Goal: Information Seeking & Learning: Learn about a topic

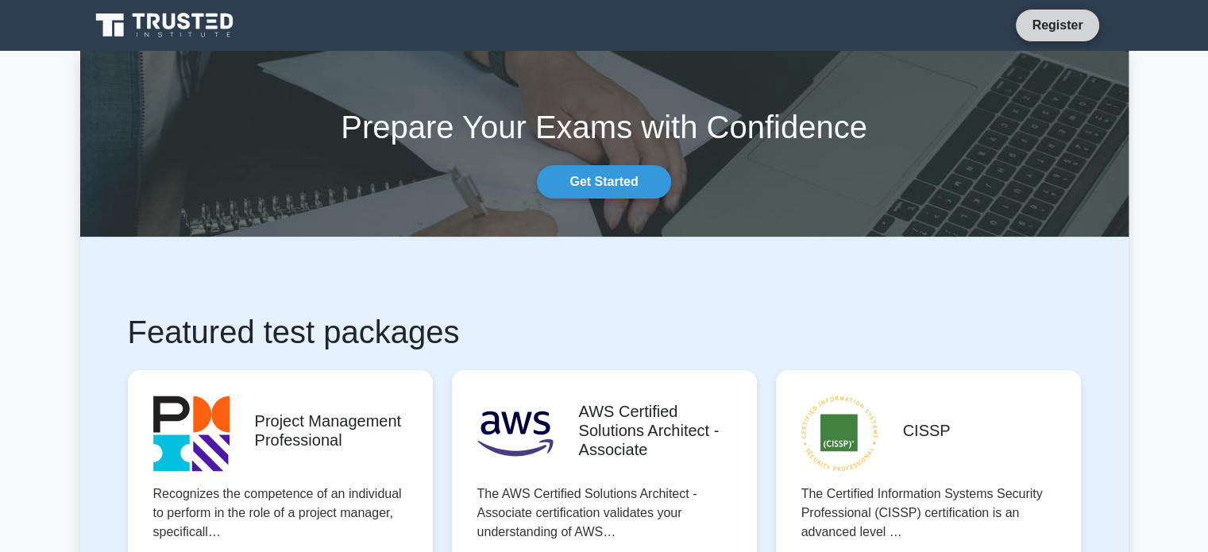
click at [1042, 22] on link "Register" at bounding box center [1057, 25] width 70 height 20
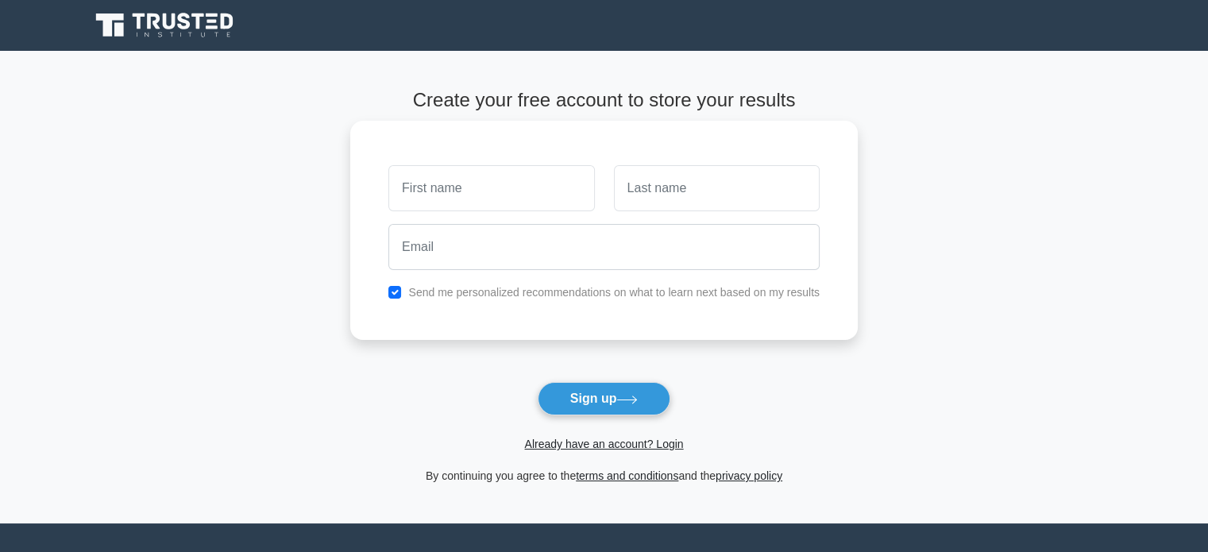
click at [463, 187] on input "text" at bounding box center [491, 188] width 206 height 46
click at [463, 186] on input "text" at bounding box center [491, 188] width 206 height 46
type input "Ömer"
click at [686, 188] on input "text" at bounding box center [717, 188] width 206 height 46
type input "Demirci"
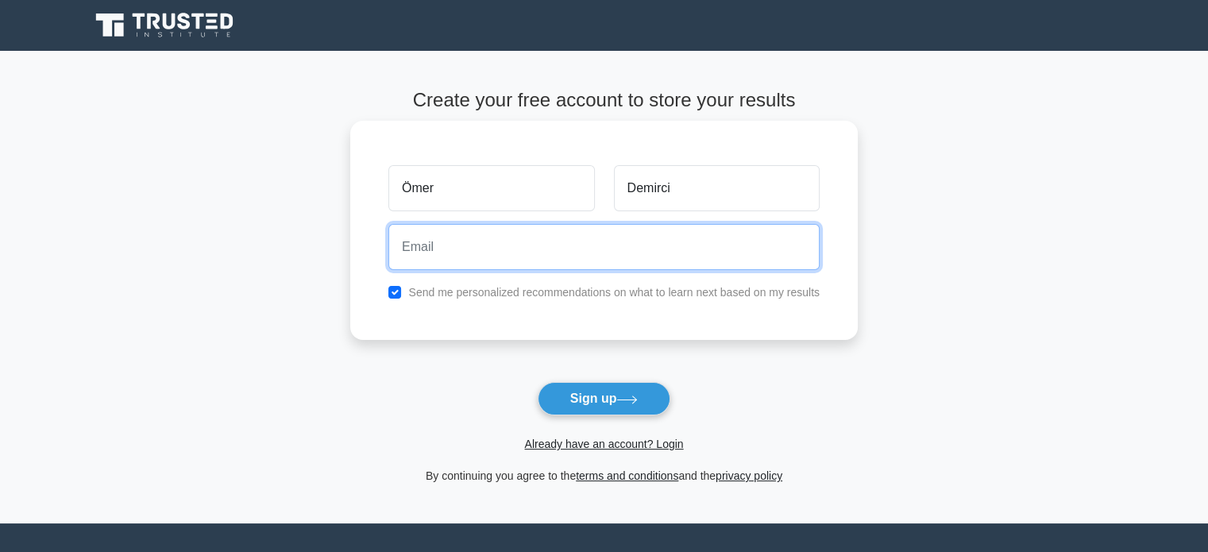
click at [612, 250] on input "email" at bounding box center [603, 247] width 431 height 46
type input "omrdmrc88@gmail.com"
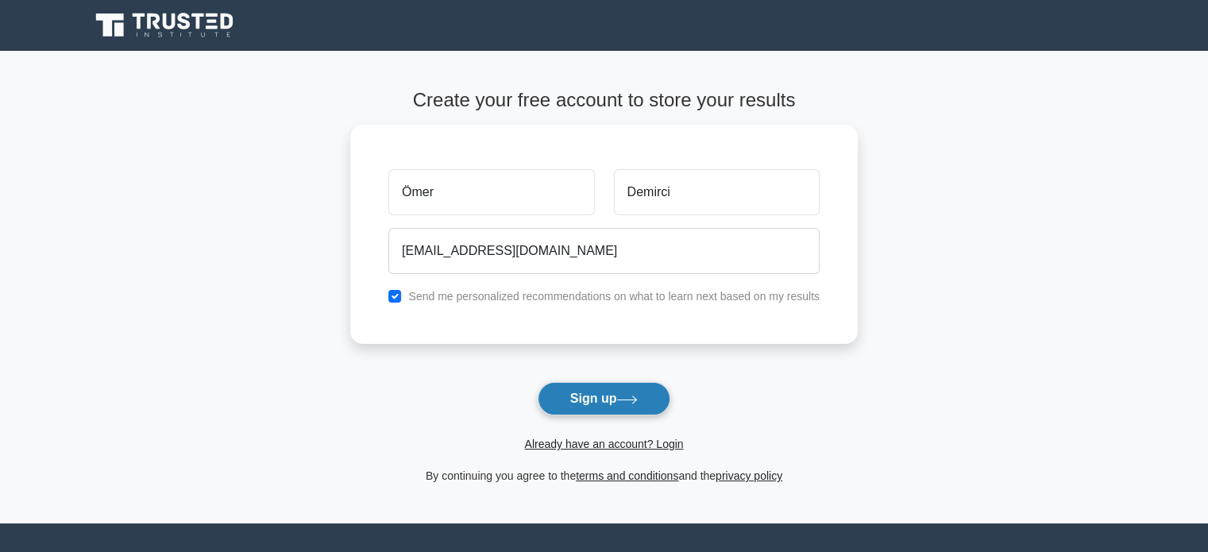
click at [576, 396] on button "Sign up" at bounding box center [603, 398] width 133 height 33
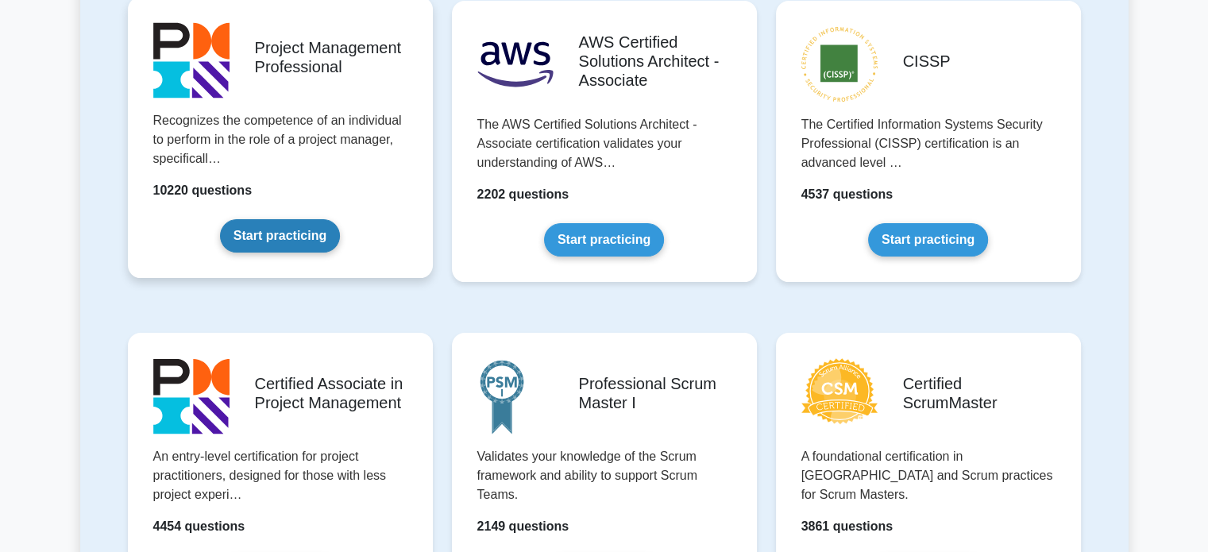
scroll to position [397, 0]
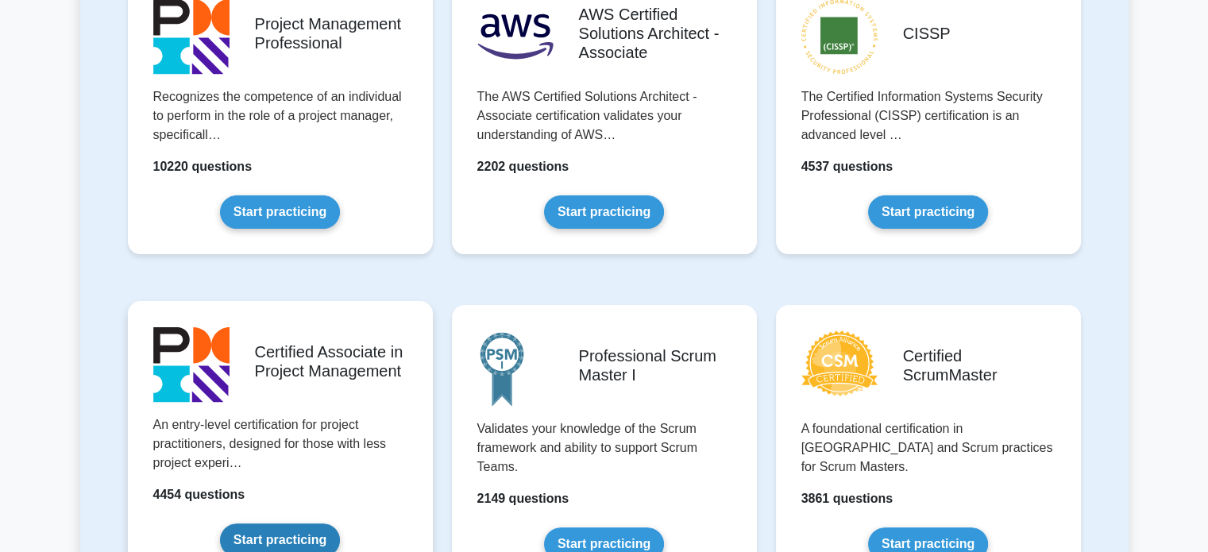
click at [266, 523] on link "Start practicing" at bounding box center [280, 539] width 120 height 33
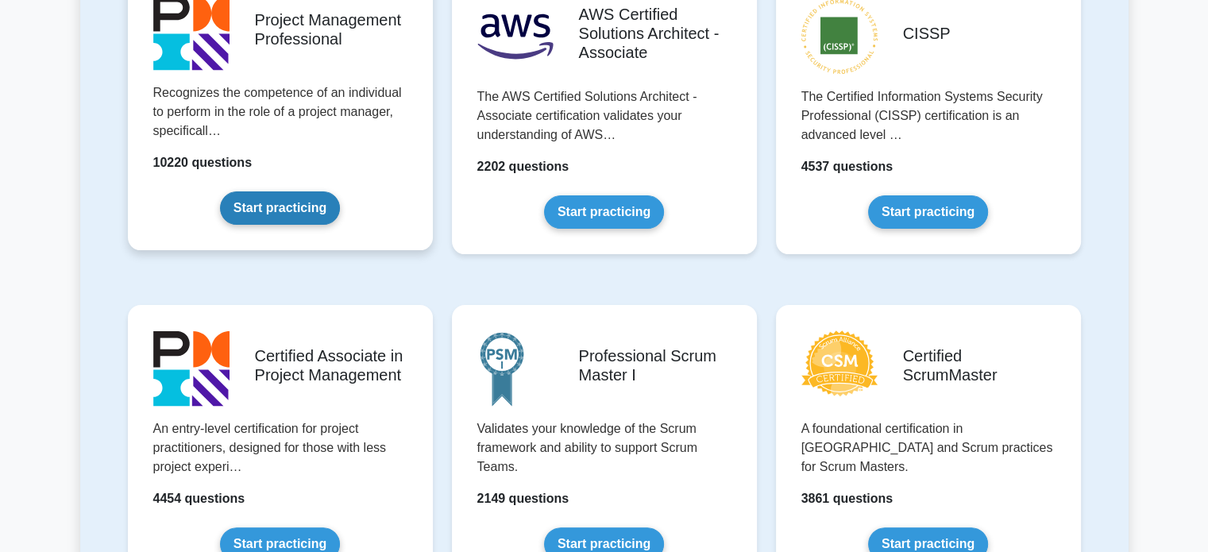
scroll to position [238, 0]
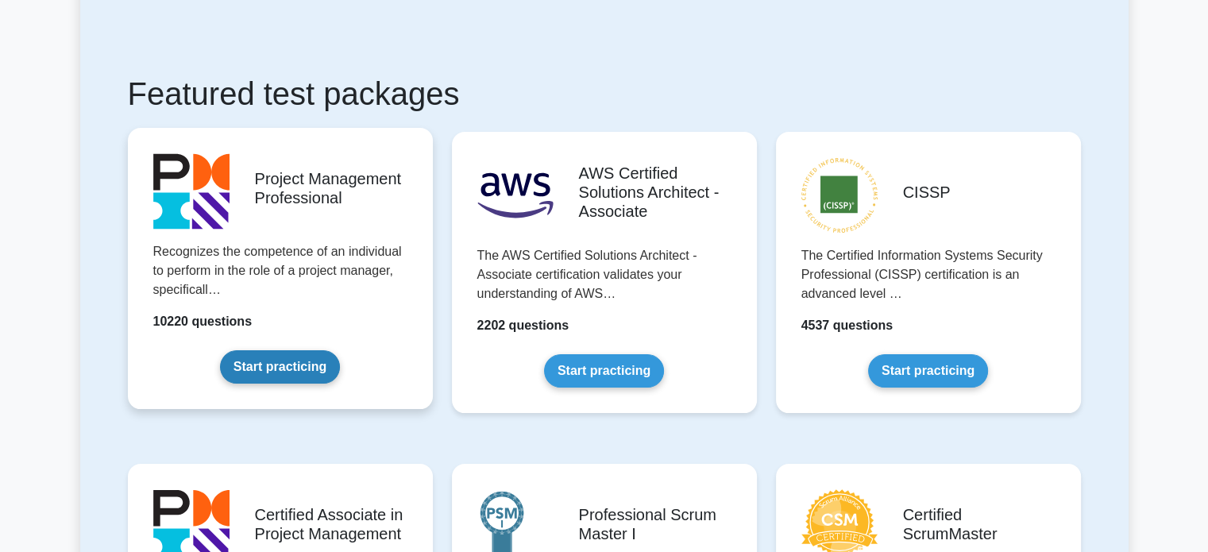
click at [299, 350] on link "Start practicing" at bounding box center [280, 366] width 120 height 33
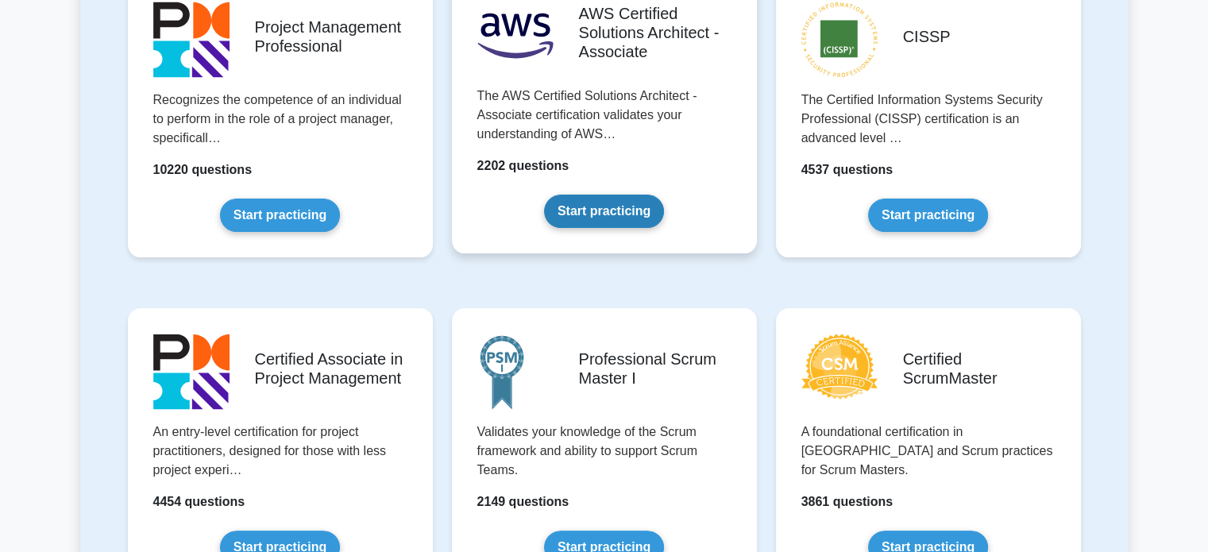
scroll to position [397, 0]
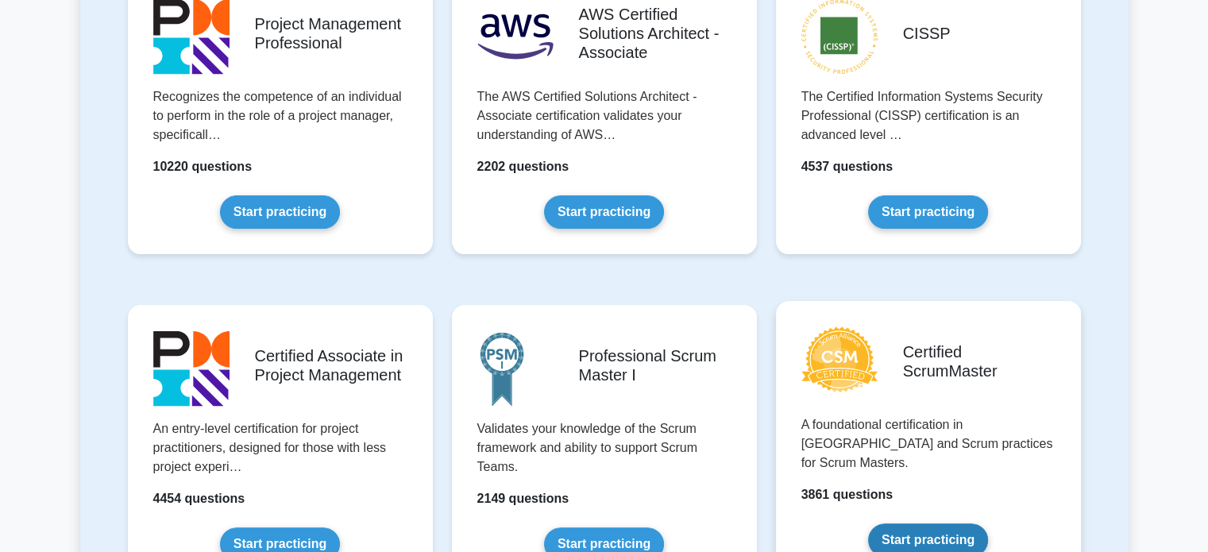
click at [961, 523] on link "Start practicing" at bounding box center [928, 539] width 120 height 33
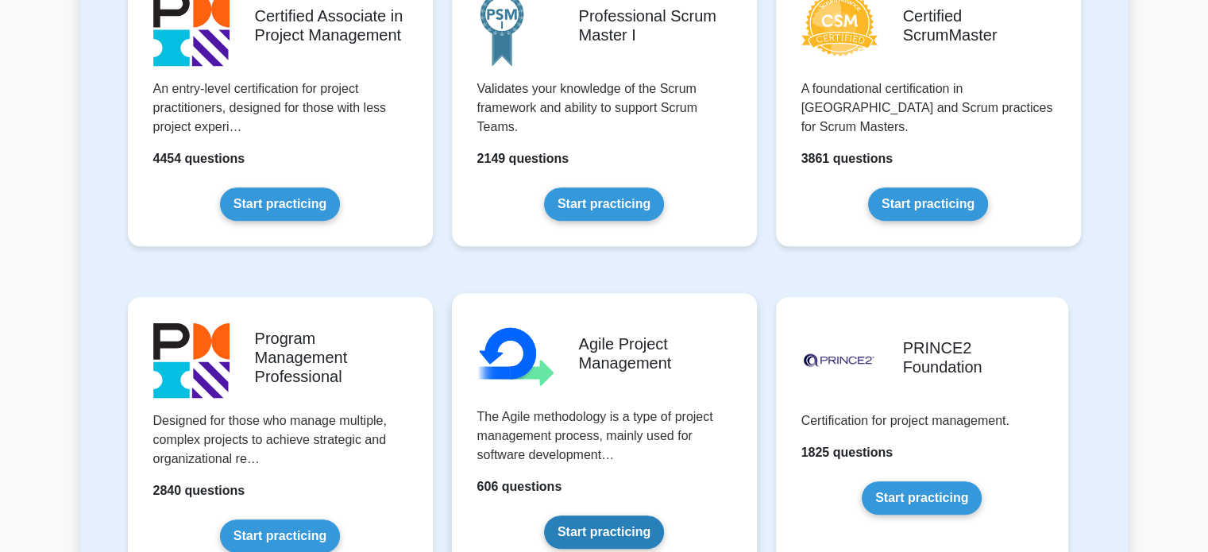
scroll to position [794, 0]
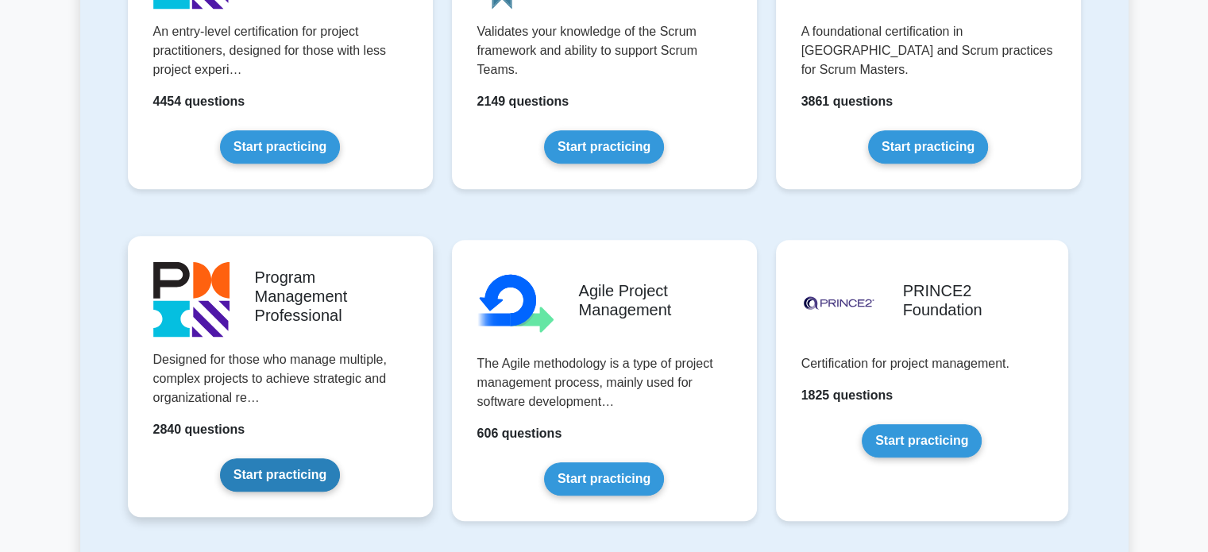
click at [320, 458] on link "Start practicing" at bounding box center [280, 474] width 120 height 33
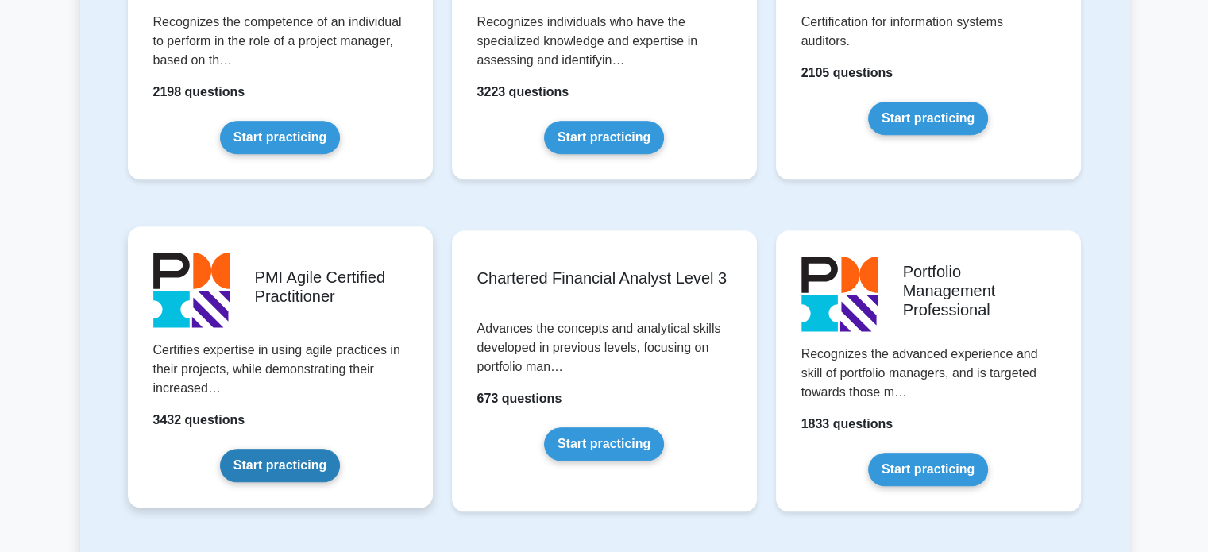
scroll to position [1508, 0]
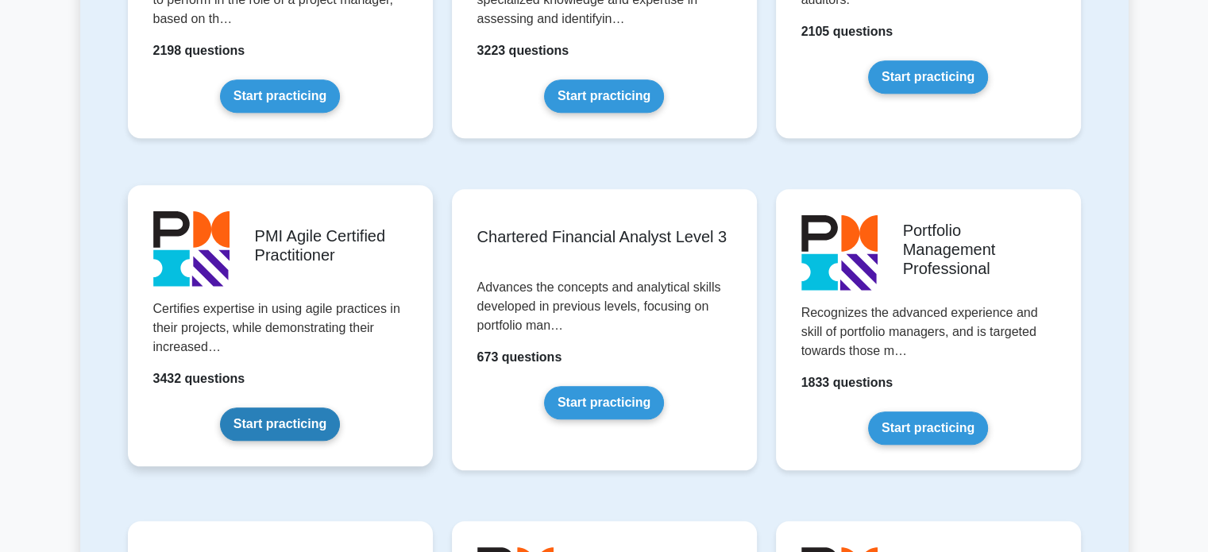
click at [300, 407] on link "Start practicing" at bounding box center [280, 423] width 120 height 33
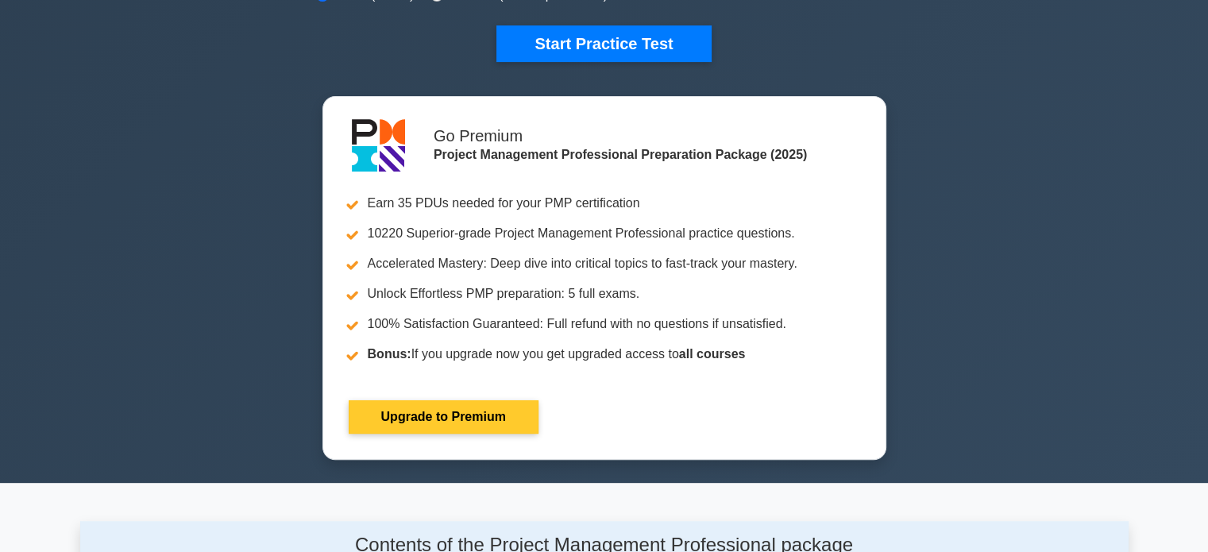
scroll to position [556, 0]
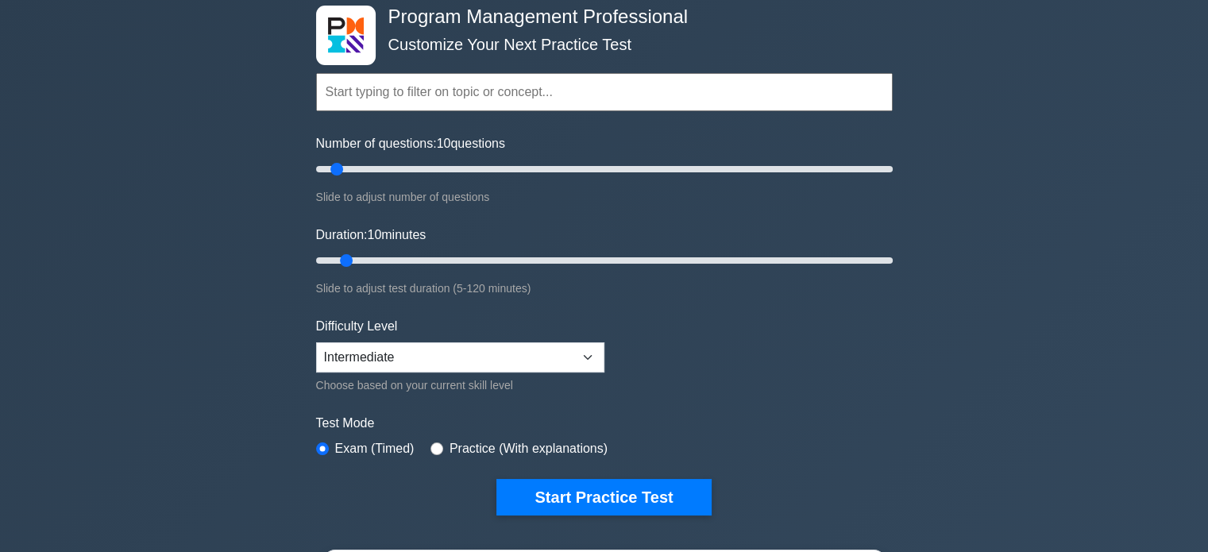
scroll to position [476, 0]
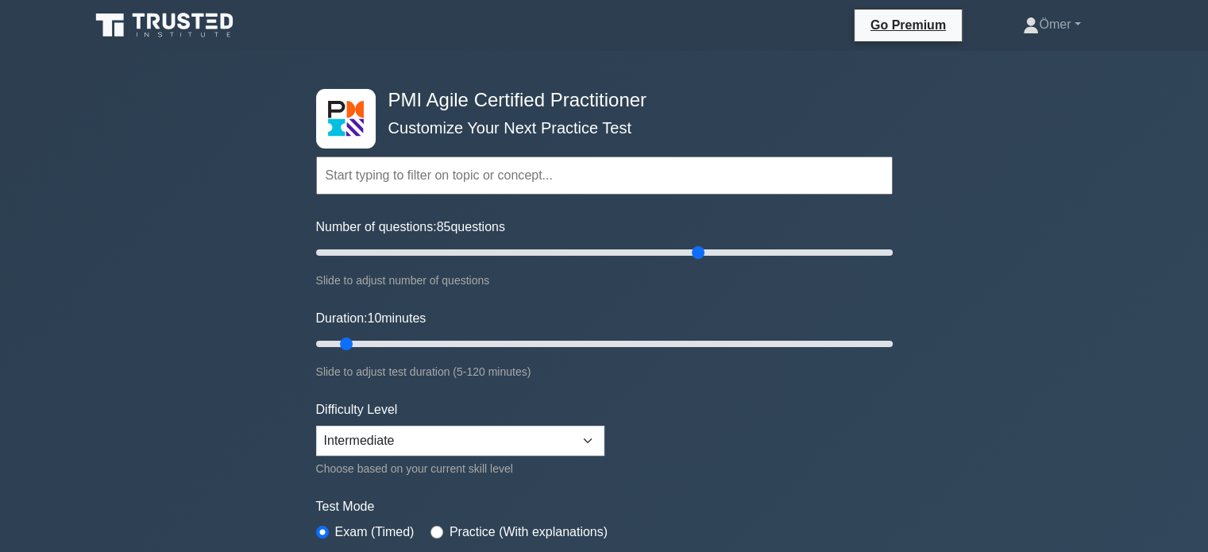
drag, startPoint x: 346, startPoint y: 252, endPoint x: 769, endPoint y: 288, distance: 423.9
type input "140"
click at [717, 262] on input "Number of questions: 85 questions" at bounding box center [604, 252] width 576 height 19
drag, startPoint x: 769, startPoint y: 288, endPoint x: 861, endPoint y: 294, distance: 92.3
click at [861, 294] on form "Topics Agile Principles and Mindsets Effective Stakeholder Engagement Value-Dri…" at bounding box center [604, 353] width 576 height 491
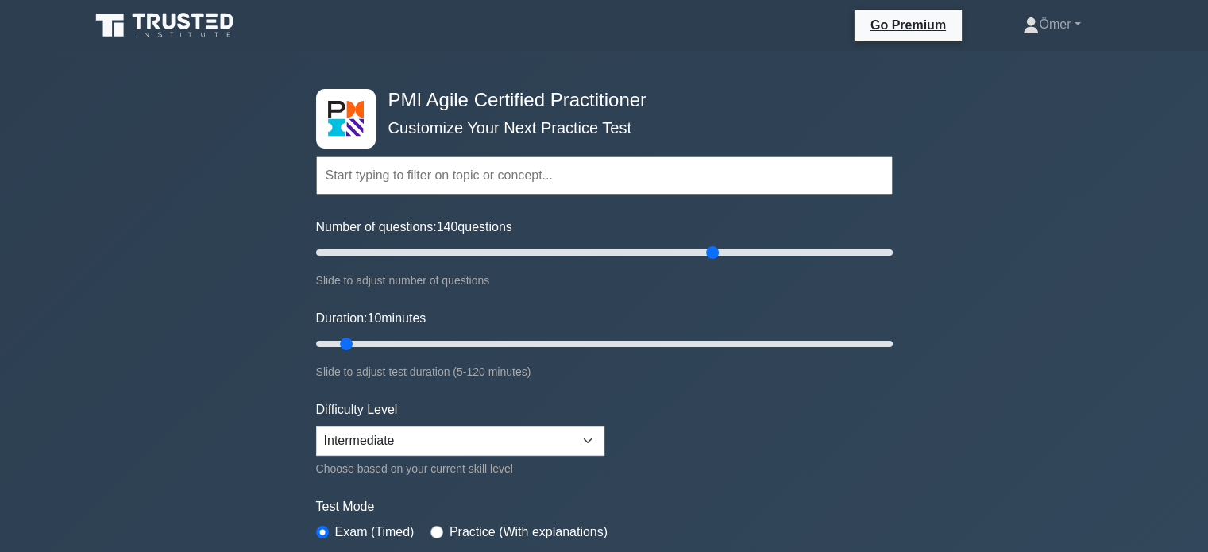
drag, startPoint x: 858, startPoint y: 294, endPoint x: 589, endPoint y: 253, distance: 272.2
click at [589, 253] on form "Topics Agile Principles and Mindsets Effective Stakeholder Engagement Value-Dri…" at bounding box center [604, 353] width 576 height 491
drag, startPoint x: 343, startPoint y: 339, endPoint x: 848, endPoint y: 356, distance: 505.2
type input "110"
click at [848, 353] on input "Duration: 110 minutes" at bounding box center [604, 343] width 576 height 19
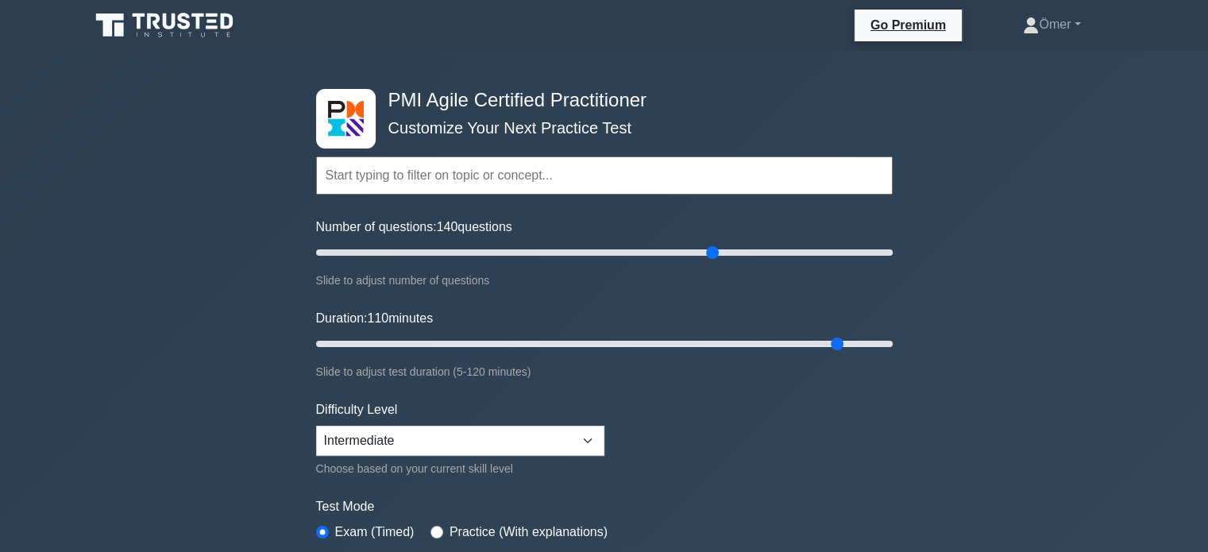
click at [201, 301] on div "PMI Agile Certified Practitioner Customize Your Next Practice Test Topics Agile…" at bounding box center [604, 520] width 1208 height 938
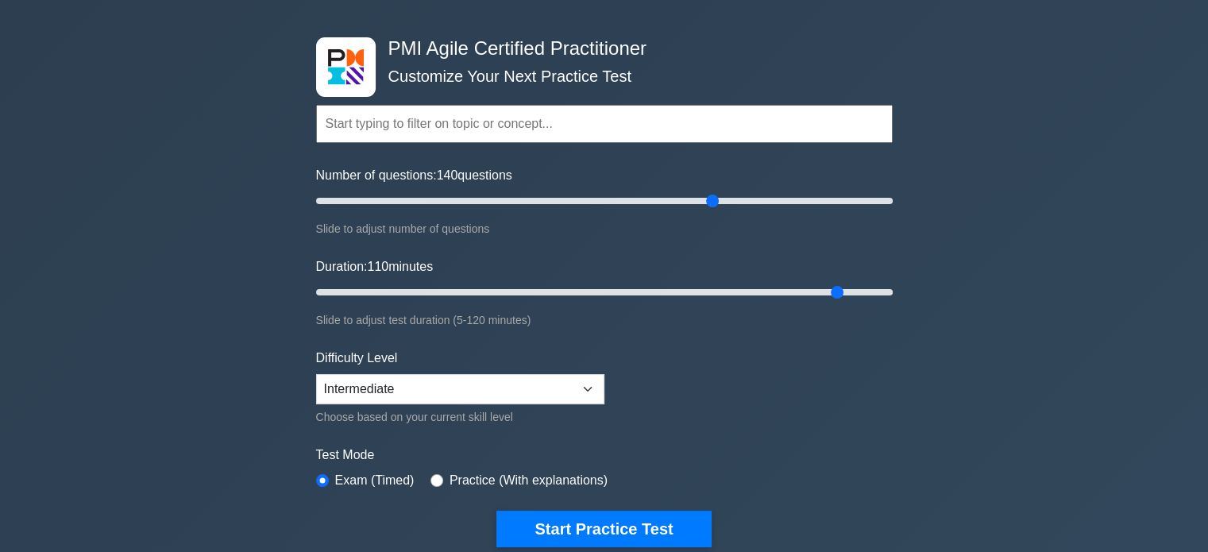
scroll to position [79, 0]
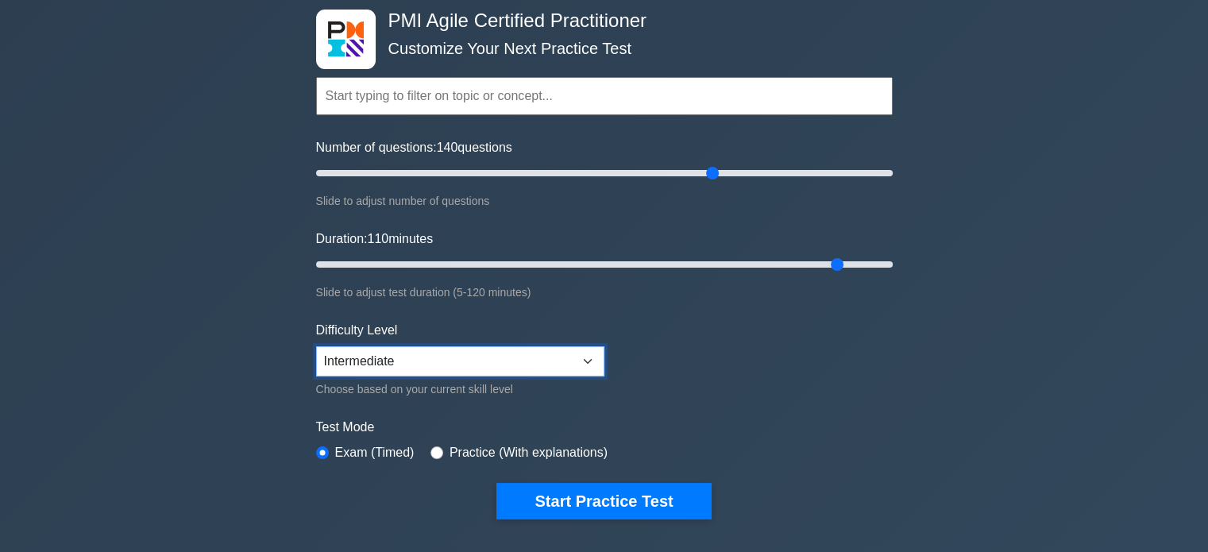
click at [447, 357] on select "Beginner Intermediate Expert" at bounding box center [460, 361] width 288 height 30
click at [316, 346] on select "Beginner Intermediate Expert" at bounding box center [460, 361] width 288 height 30
click at [196, 309] on div "PMI Agile Certified Practitioner Customize Your Next Practice Test Topics Agile…" at bounding box center [604, 440] width 1208 height 938
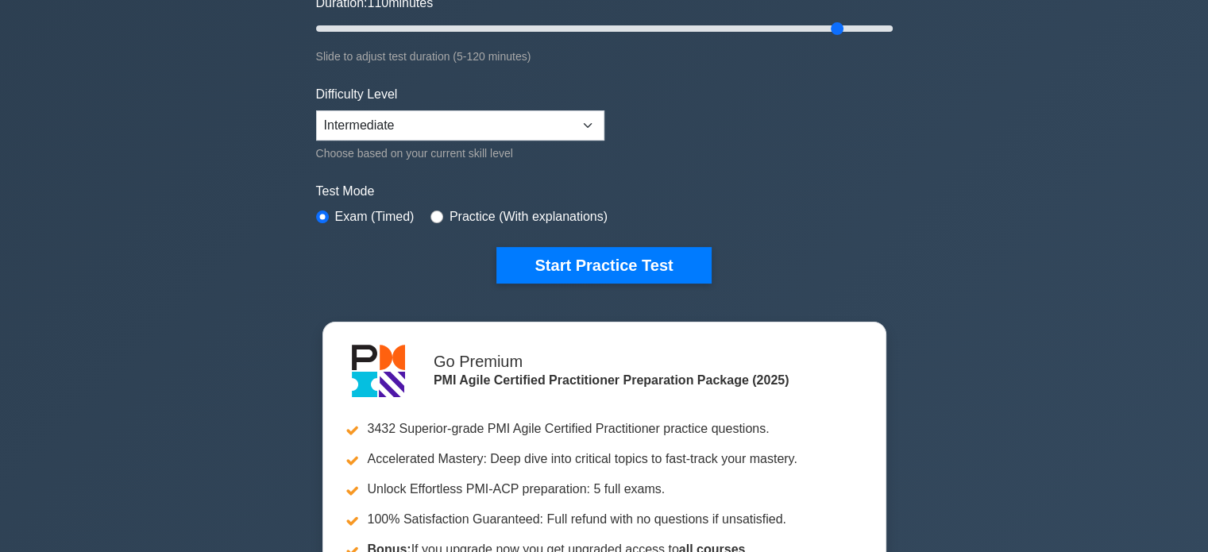
scroll to position [0, 0]
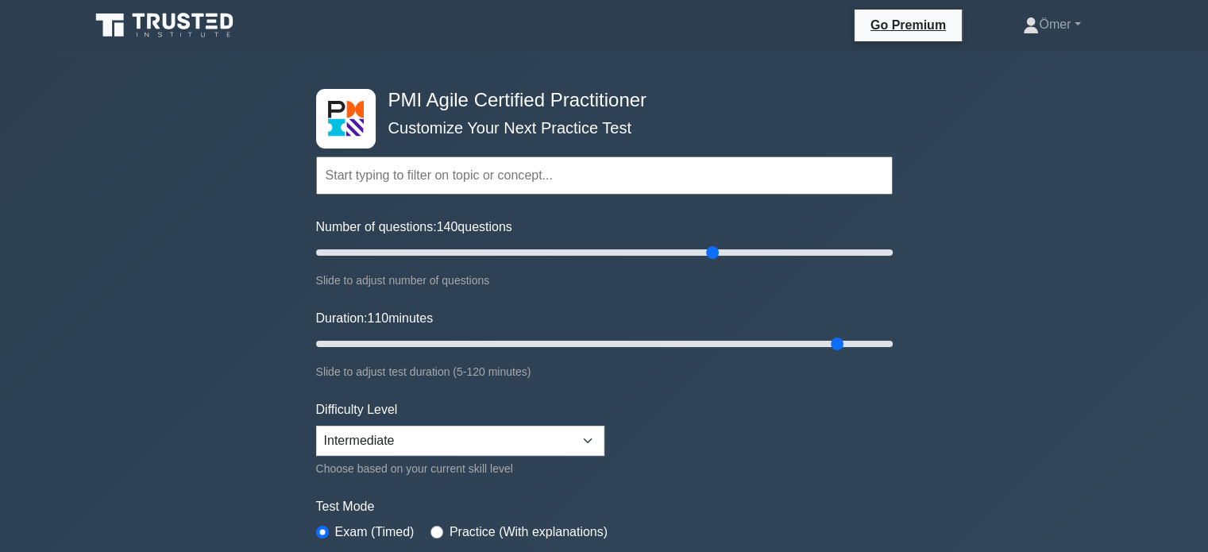
click at [517, 102] on h4 "PMI Agile Certified Practitioner" at bounding box center [598, 100] width 433 height 23
click at [517, 101] on h4 "PMI Agile Certified Practitioner" at bounding box center [598, 100] width 433 height 23
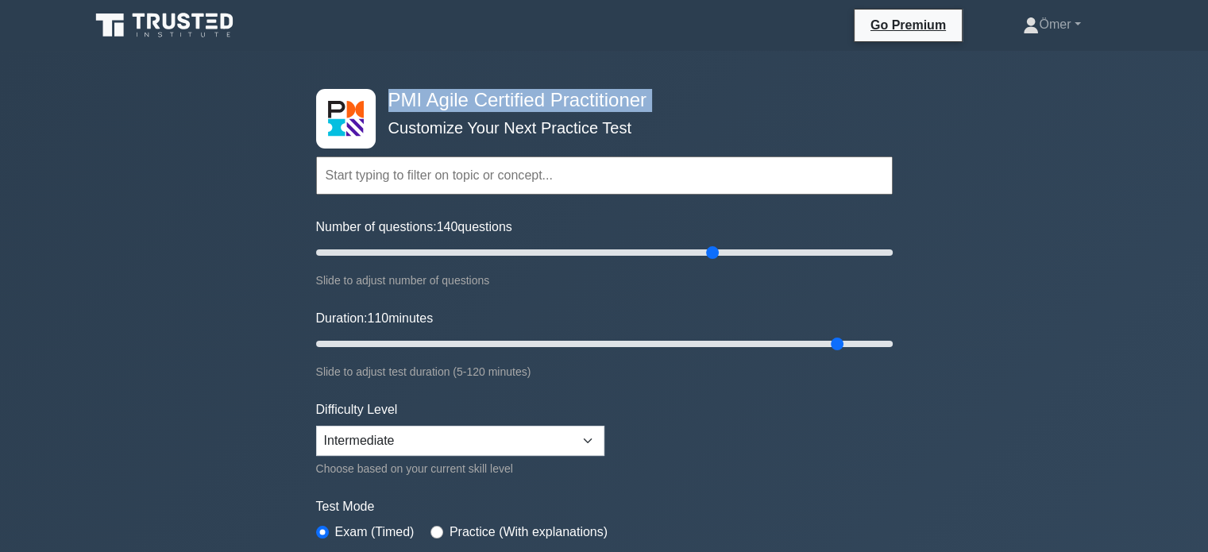
click at [518, 101] on h4 "PMI Agile Certified Practitioner" at bounding box center [598, 100] width 433 height 23
click at [526, 100] on h4 "PMI Agile Certified Practitioner" at bounding box center [598, 100] width 433 height 23
drag, startPoint x: 627, startPoint y: 94, endPoint x: 426, endPoint y: 101, distance: 201.8
click at [426, 101] on h4 "PMI Agile Certified Practitioner" at bounding box center [598, 100] width 433 height 23
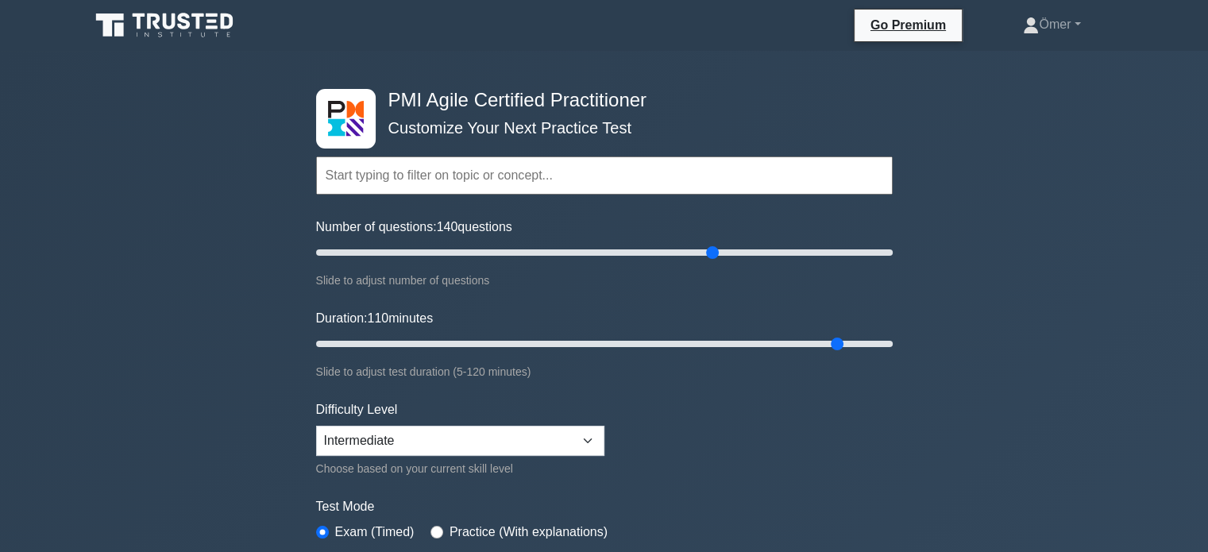
click at [615, 145] on div "Topics Agile Principles and Mindsets Effective Stakeholder Engagement Value-Dri…" at bounding box center [604, 153] width 576 height 91
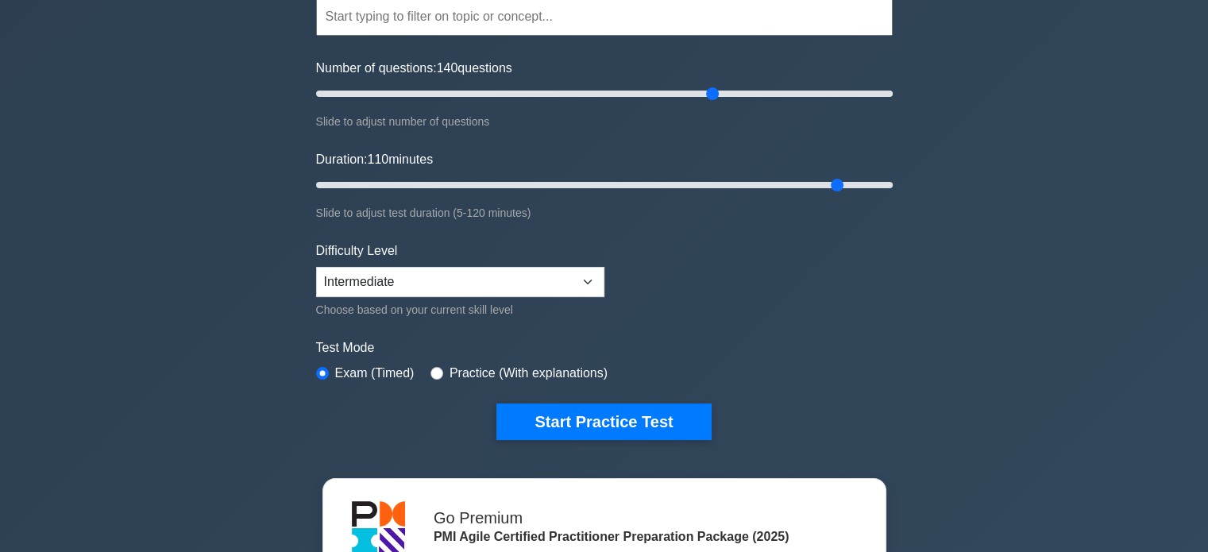
scroll to position [79, 0]
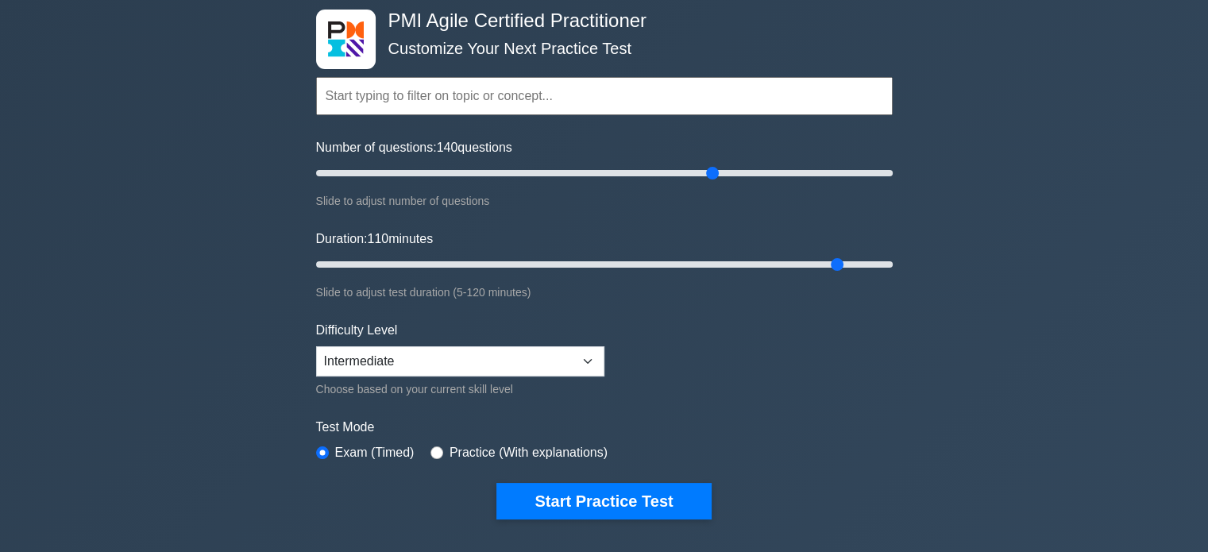
click at [416, 85] on input "text" at bounding box center [604, 96] width 576 height 38
click at [143, 105] on div "PMI Agile Certified Practitioner Customize Your Next Practice Test Topics Agile…" at bounding box center [604, 440] width 1208 height 938
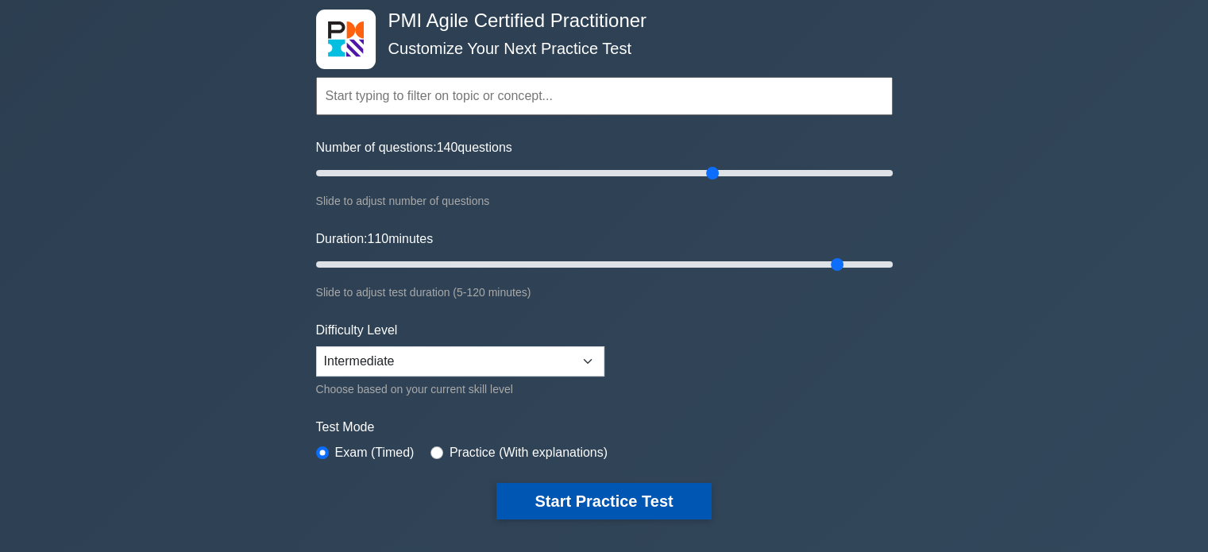
click at [595, 489] on button "Start Practice Test" at bounding box center [603, 501] width 214 height 37
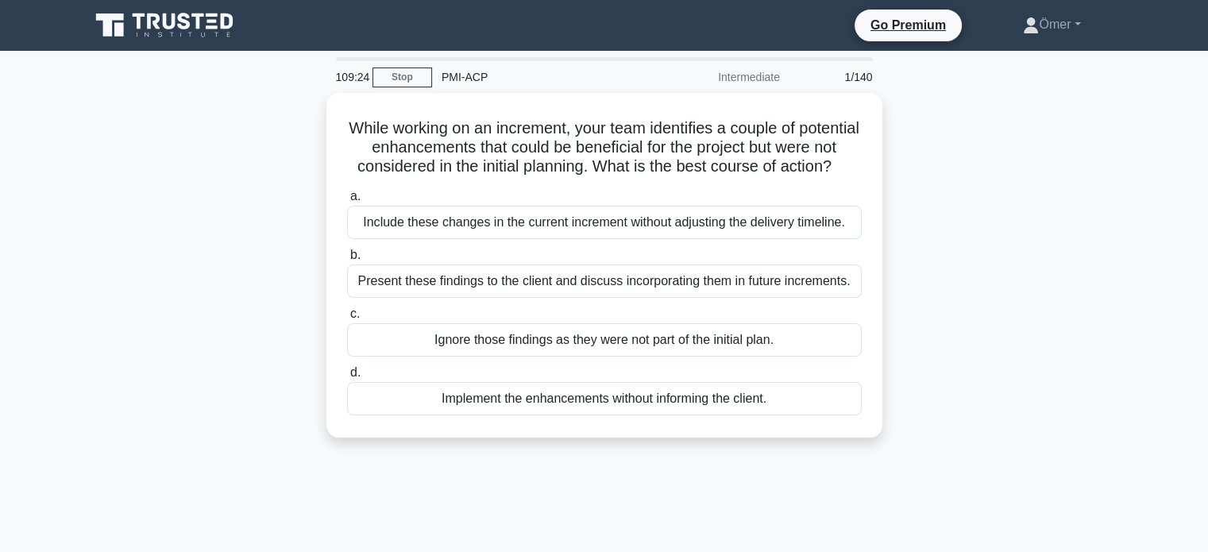
click at [1006, 139] on div "While working on an increment, your team identifies a couple of potential enhan…" at bounding box center [604, 275] width 1048 height 364
drag, startPoint x: 1038, startPoint y: 121, endPoint x: 1053, endPoint y: 47, distance: 75.4
click at [1038, 120] on div "While working on an increment, your team identifies a couple of potential enhan…" at bounding box center [604, 275] width 1048 height 364
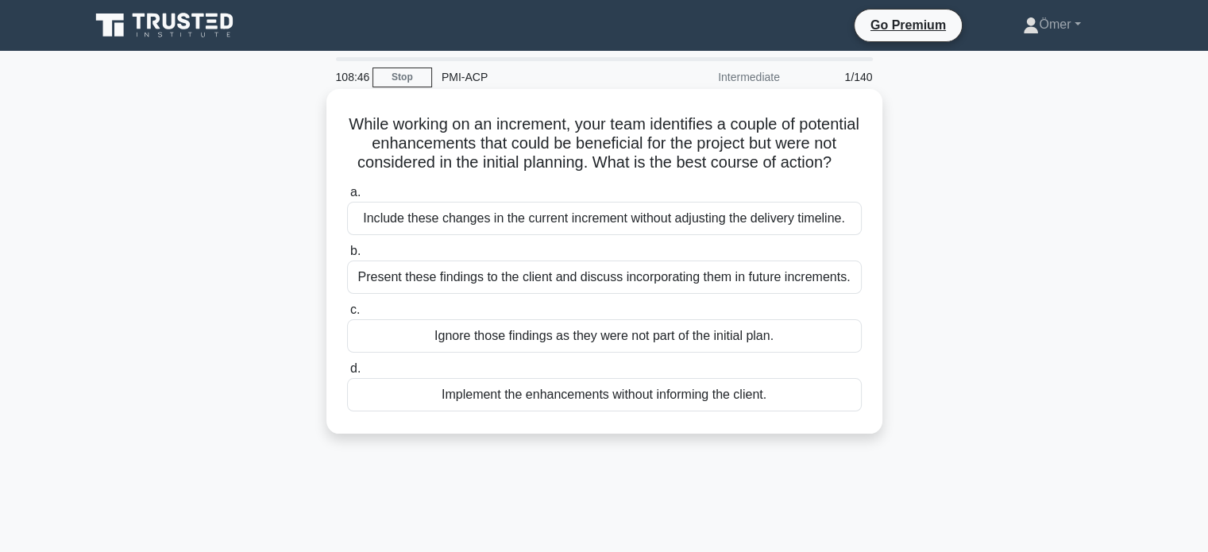
click at [417, 151] on h5 "While working on an increment, your team identifies a couple of potential enhan…" at bounding box center [604, 143] width 518 height 59
click at [417, 148] on h5 "While working on an increment, your team identifies a couple of potential enhan…" at bounding box center [604, 143] width 518 height 59
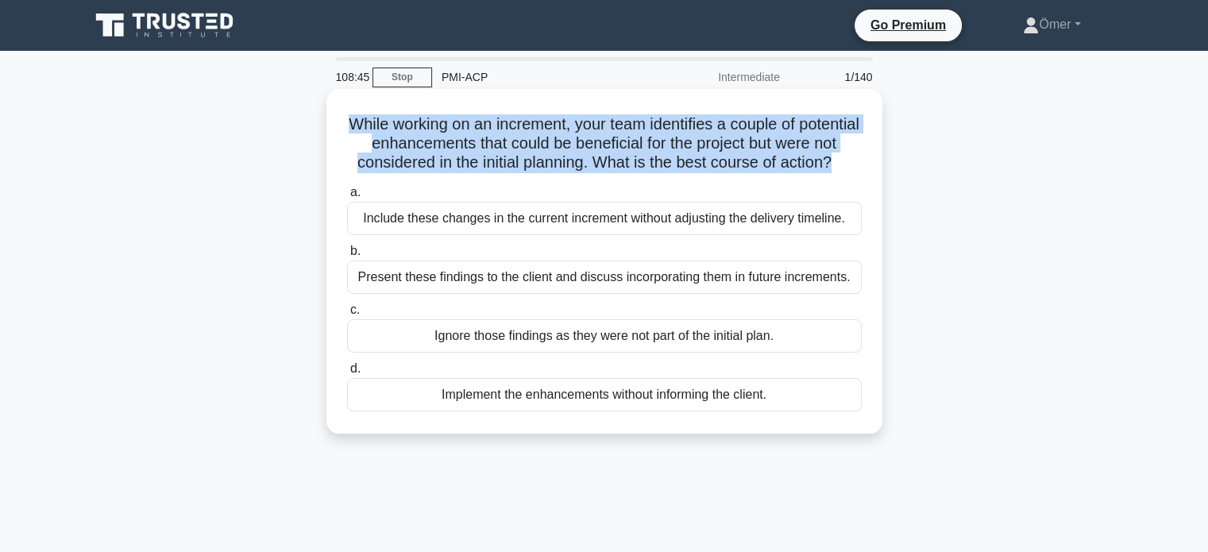
click at [417, 148] on h5 "While working on an increment, your team identifies a couple of potential enhan…" at bounding box center [604, 143] width 518 height 59
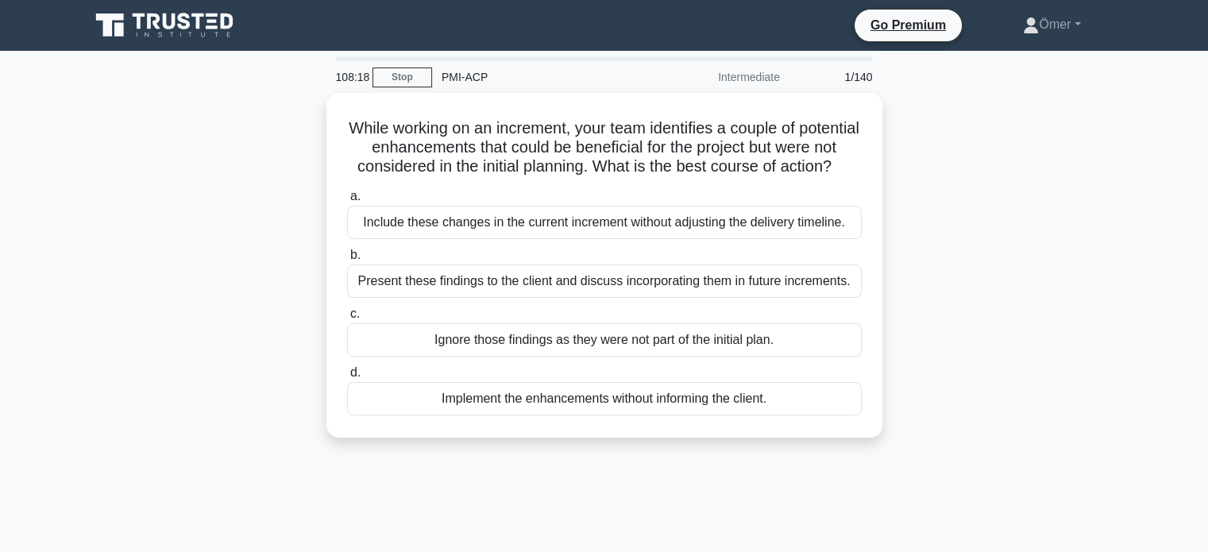
click at [982, 294] on div "While working on an increment, your team identifies a couple of potential enhan…" at bounding box center [604, 275] width 1048 height 364
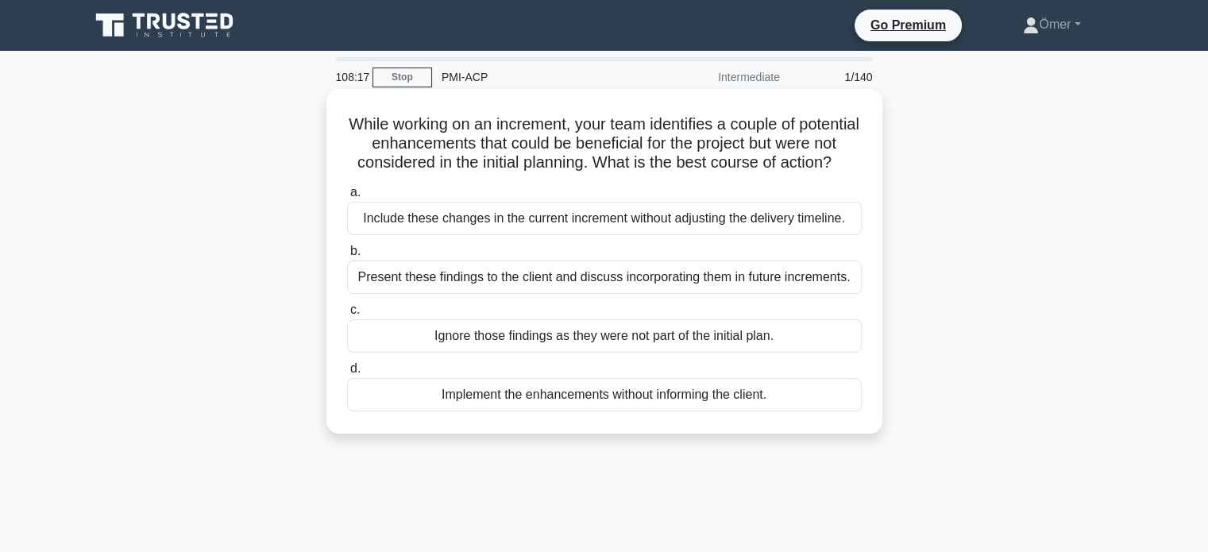
click at [718, 235] on div "Include these changes in the current increment without adjusting the delivery t…" at bounding box center [604, 218] width 514 height 33
click at [347, 198] on input "a. Include these changes in the current increment without adjusting the deliver…" at bounding box center [347, 192] width 0 height 10
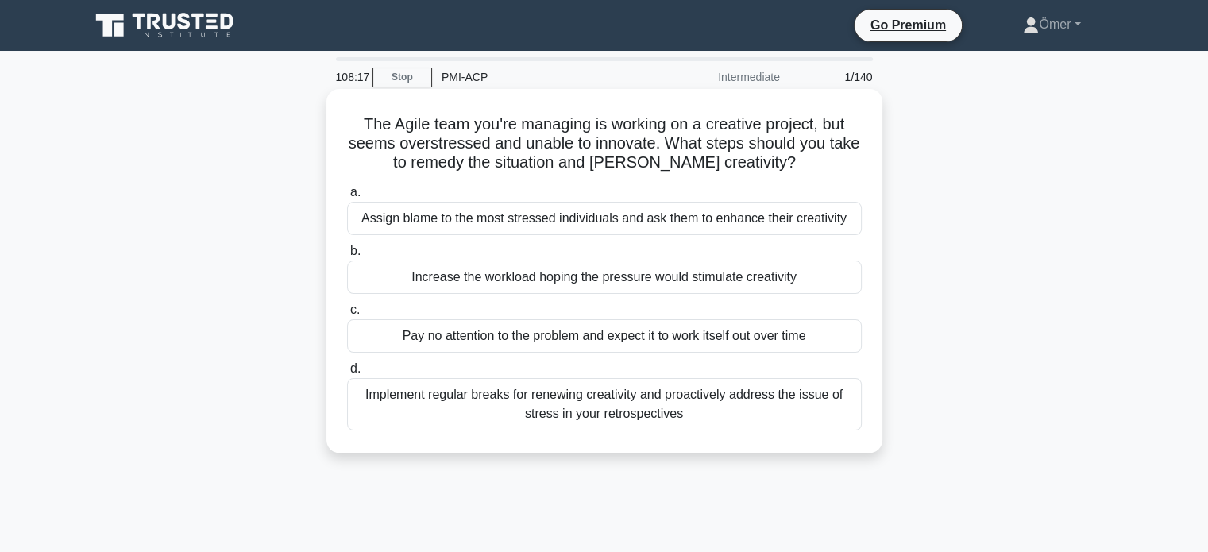
click at [718, 241] on div "a. Assign blame to the most stressed individuals and ask them to enhance their …" at bounding box center [604, 306] width 534 height 254
click at [710, 219] on div "Assign blame to the most stressed individuals and ask them to enhance their cre…" at bounding box center [604, 218] width 514 height 33
click at [347, 198] on input "a. Assign blame to the most stressed individuals and ask them to enhance their …" at bounding box center [347, 192] width 0 height 10
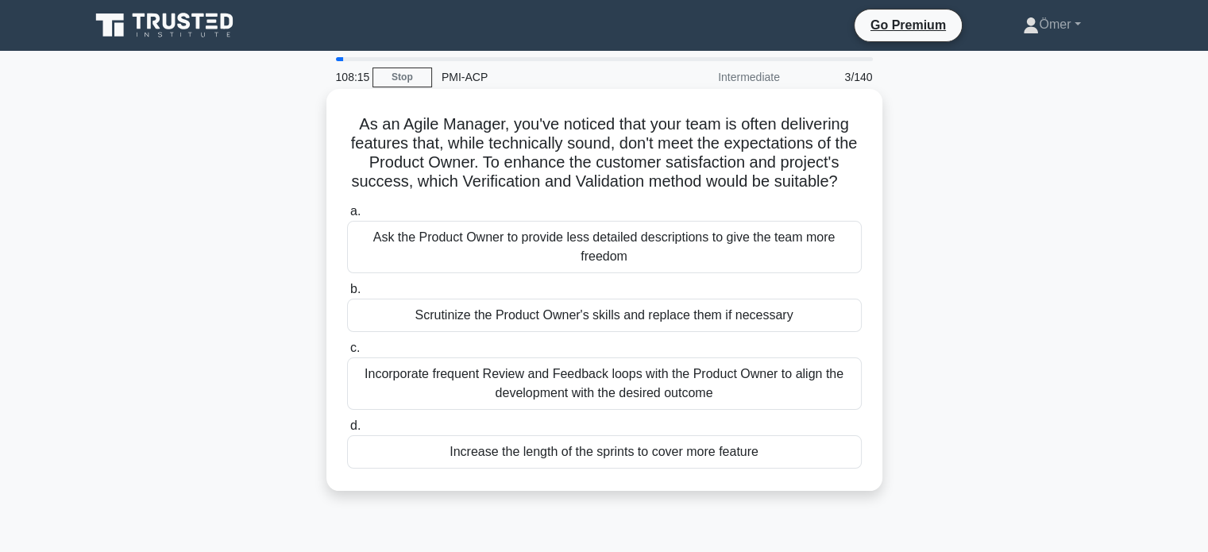
click at [622, 272] on div "Ask the Product Owner to provide less detailed descriptions to give the team mo…" at bounding box center [604, 247] width 514 height 52
click at [621, 272] on div "Ask the Product Owner to provide less detailed descriptions to give the team mo…" at bounding box center [604, 247] width 514 height 52
click at [347, 217] on input "a. Ask the Product Owner to provide less detailed descriptions to give the team…" at bounding box center [347, 211] width 0 height 10
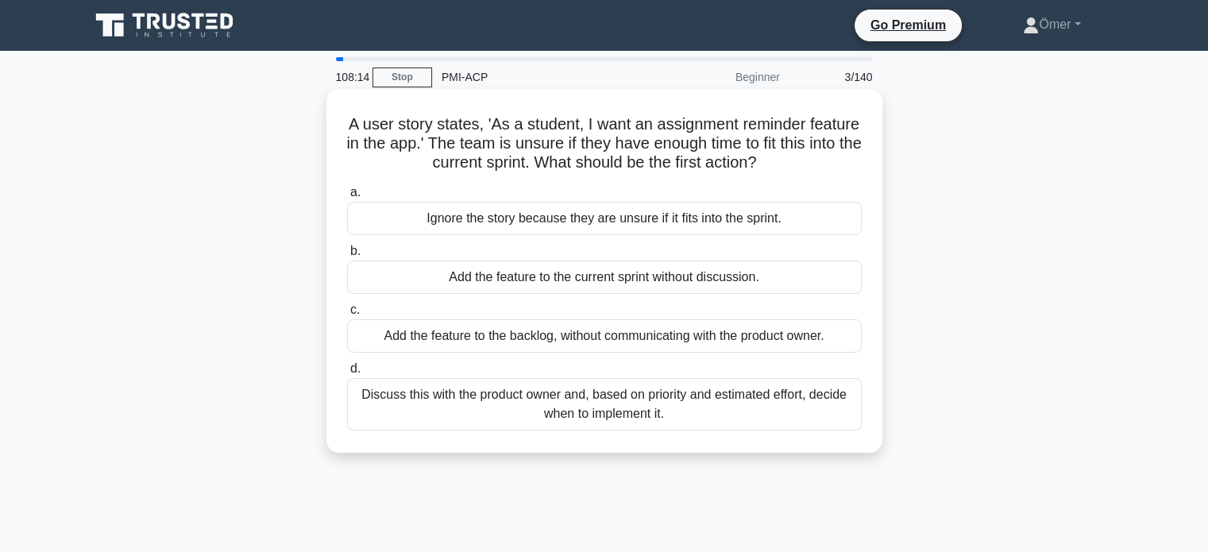
click at [619, 272] on div "Add the feature to the current sprint without discussion." at bounding box center [604, 276] width 514 height 33
click at [347, 256] on input "b. Add the feature to the current sprint without discussion." at bounding box center [347, 251] width 0 height 10
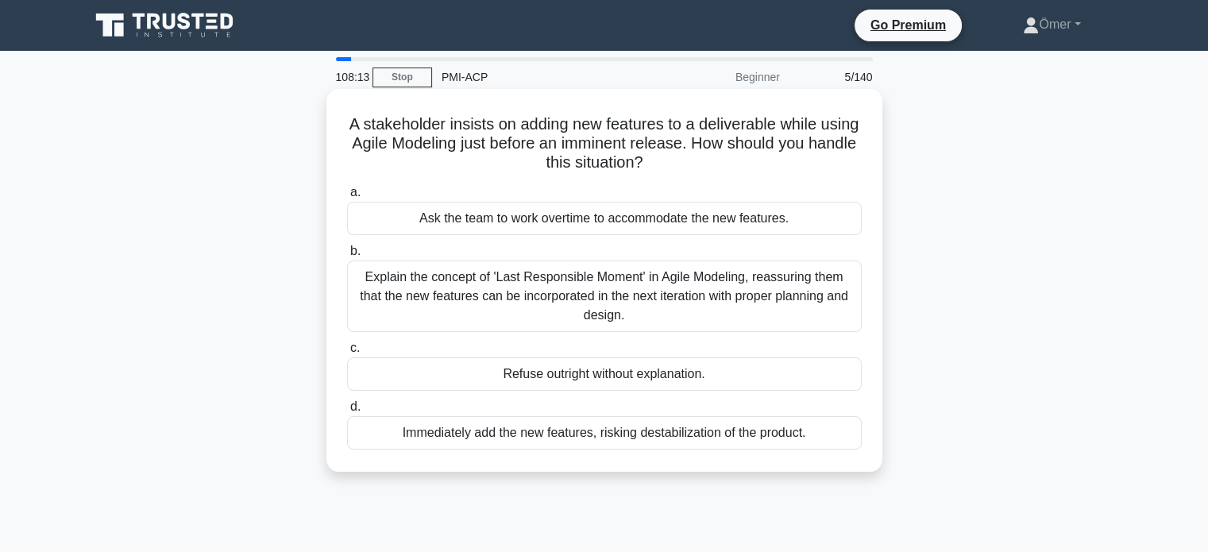
click at [476, 215] on div "Ask the team to work overtime to accommodate the new features." at bounding box center [604, 218] width 514 height 33
click at [347, 198] on input "a. Ask the team to work overtime to accommodate the new features." at bounding box center [347, 192] width 0 height 10
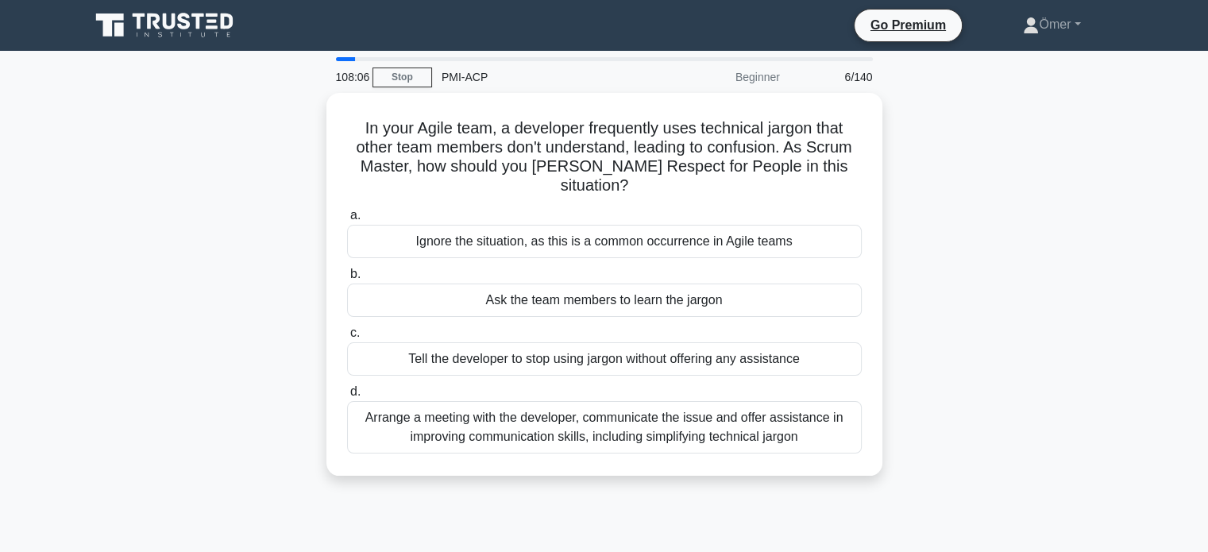
click at [849, 79] on div "6/140" at bounding box center [835, 77] width 93 height 32
click at [849, 77] on div "6/140" at bounding box center [835, 77] width 93 height 32
click at [340, 77] on div "108:02" at bounding box center [349, 77] width 46 height 32
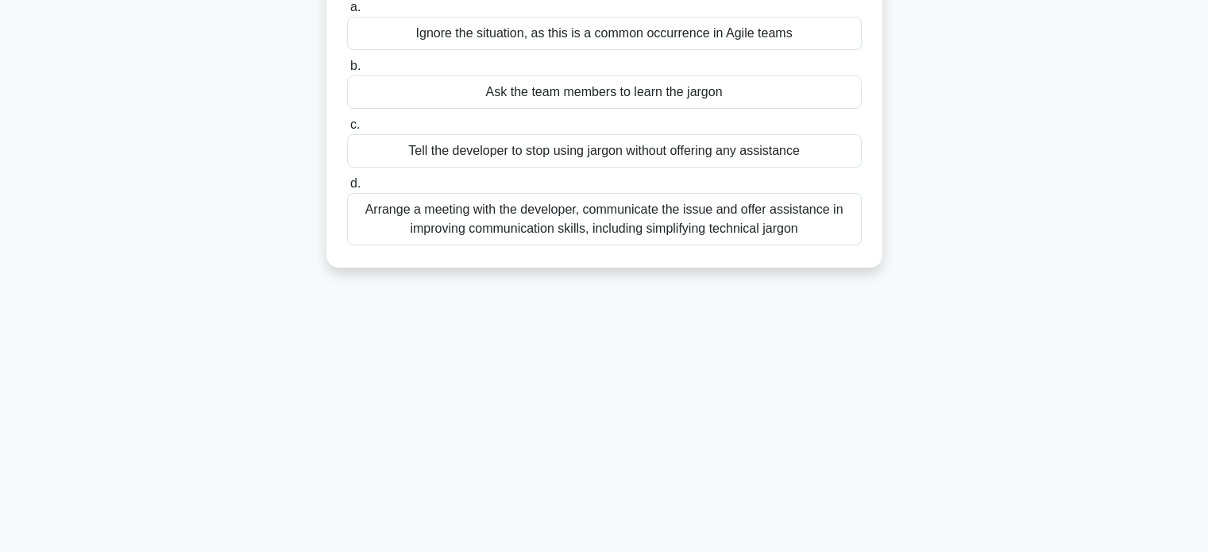
scroll to position [238, 0]
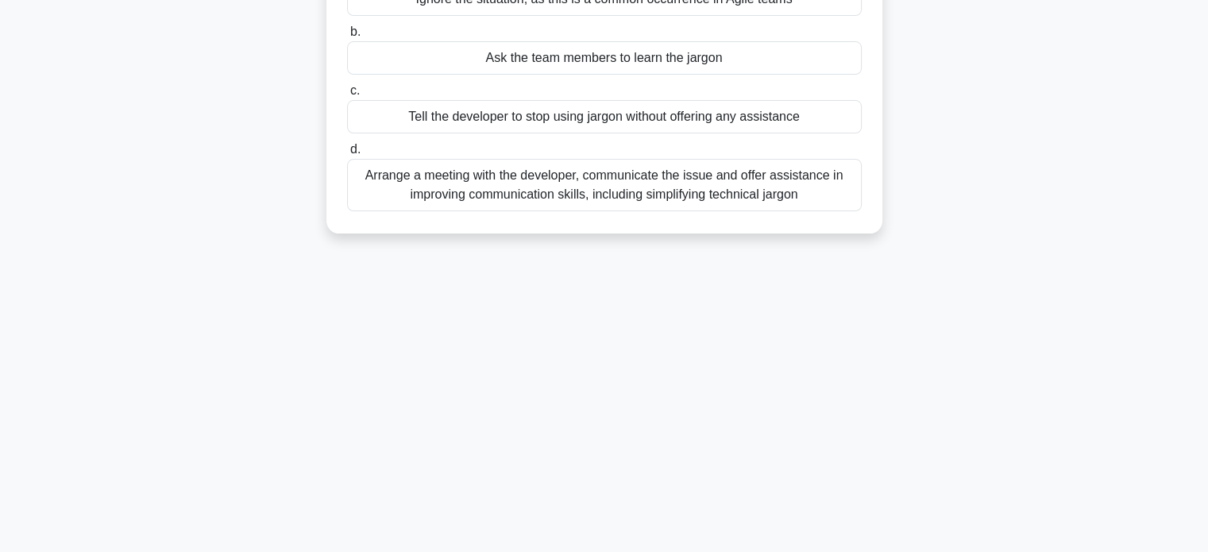
drag, startPoint x: 502, startPoint y: 176, endPoint x: 365, endPoint y: 150, distance: 139.0
click at [365, 159] on div "Arrange a meeting with the developer, communicate the issue and offer assistanc…" at bounding box center [604, 185] width 514 height 52
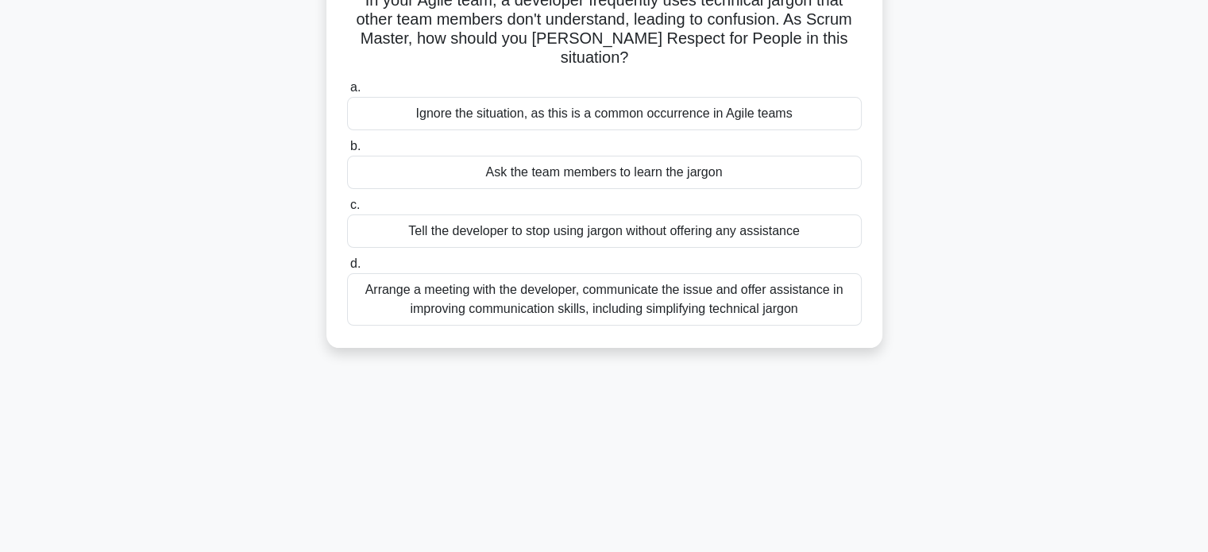
scroll to position [0, 0]
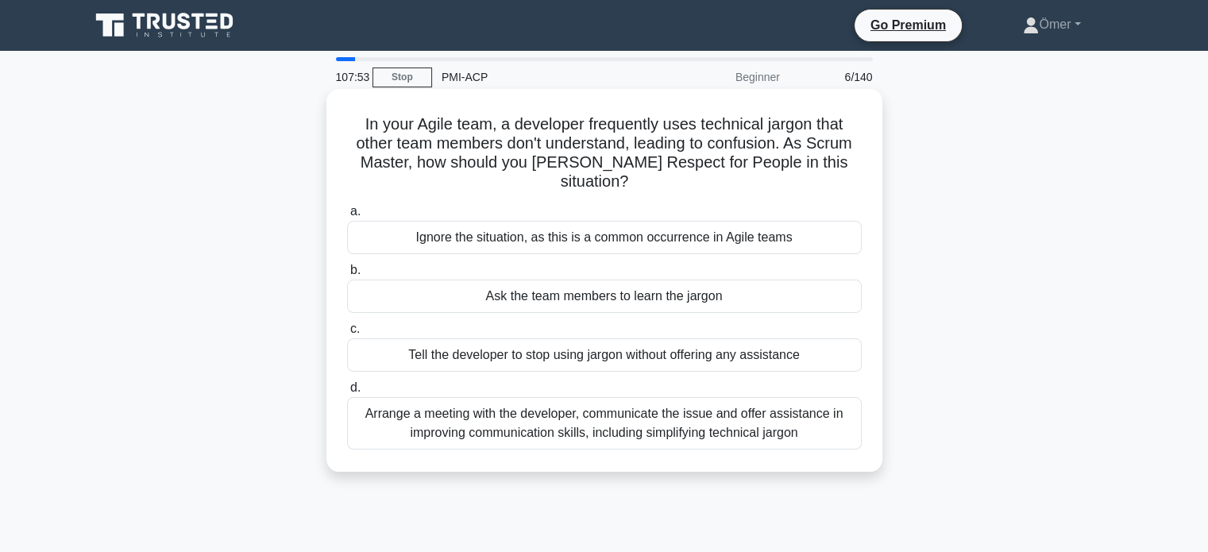
click at [490, 160] on h5 "In your Agile team, a developer frequently uses technical jargon that other tea…" at bounding box center [604, 153] width 518 height 78
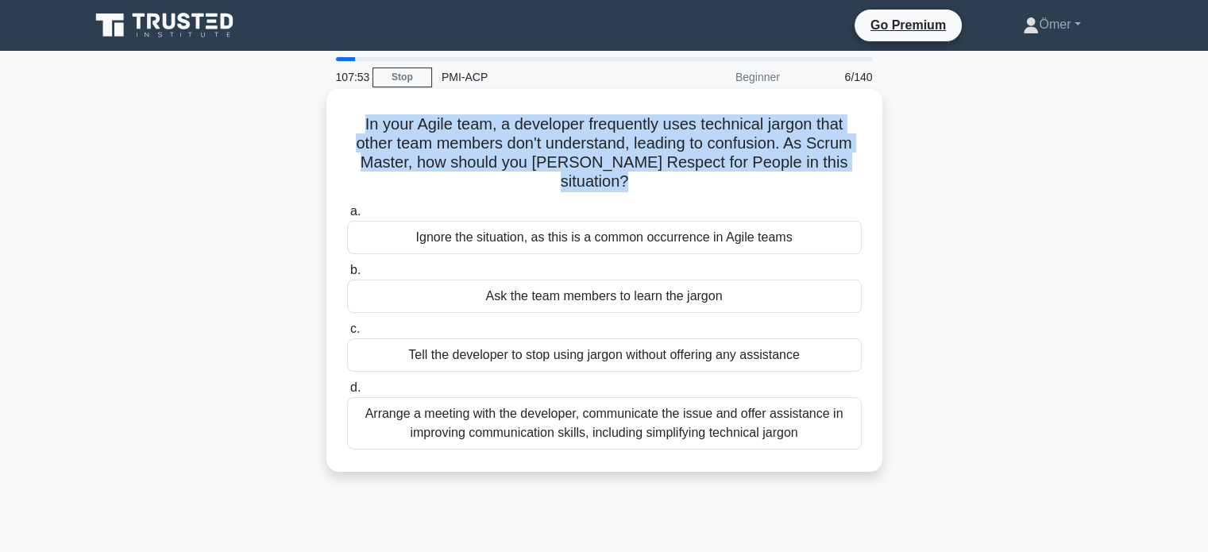
click at [490, 160] on h5 "In your Agile team, a developer frequently uses technical jargon that other tea…" at bounding box center [604, 153] width 518 height 78
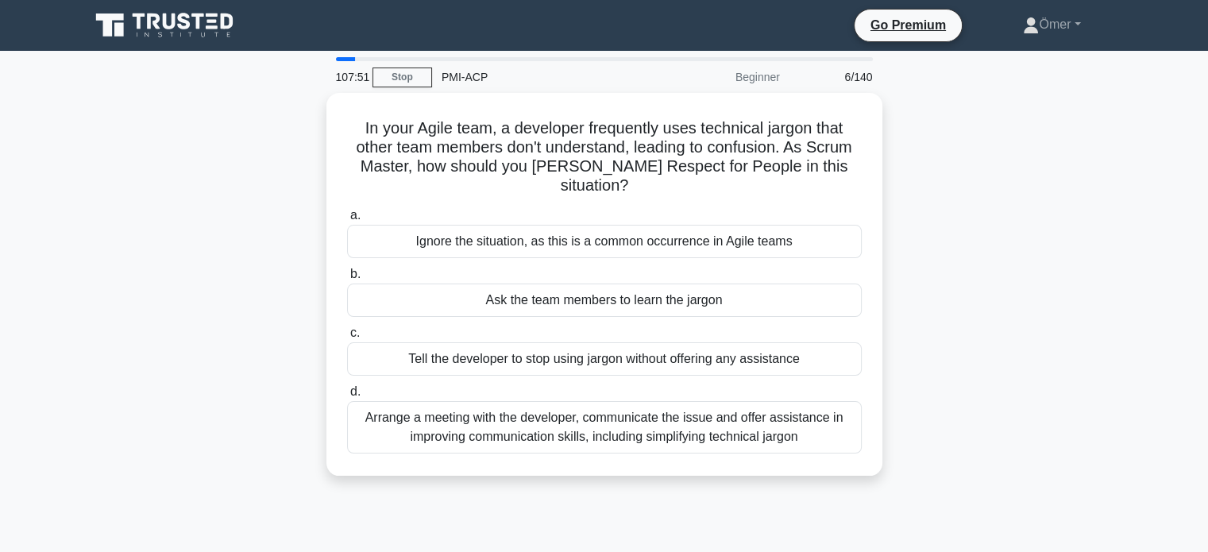
click at [219, 90] on div "107:51 Stop PMI-ACP Beginner 6/140 In your Agile team, a developer frequently u…" at bounding box center [604, 454] width 1048 height 794
click at [848, 75] on div "6/140" at bounding box center [835, 77] width 93 height 32
click at [397, 81] on link "Stop" at bounding box center [402, 77] width 60 height 20
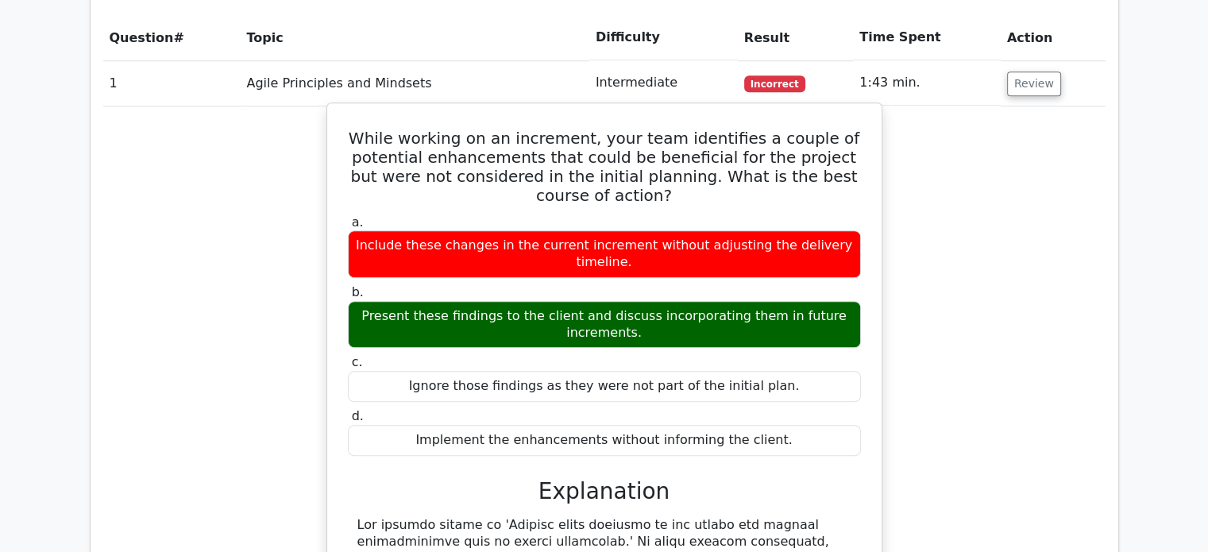
scroll to position [1111, 0]
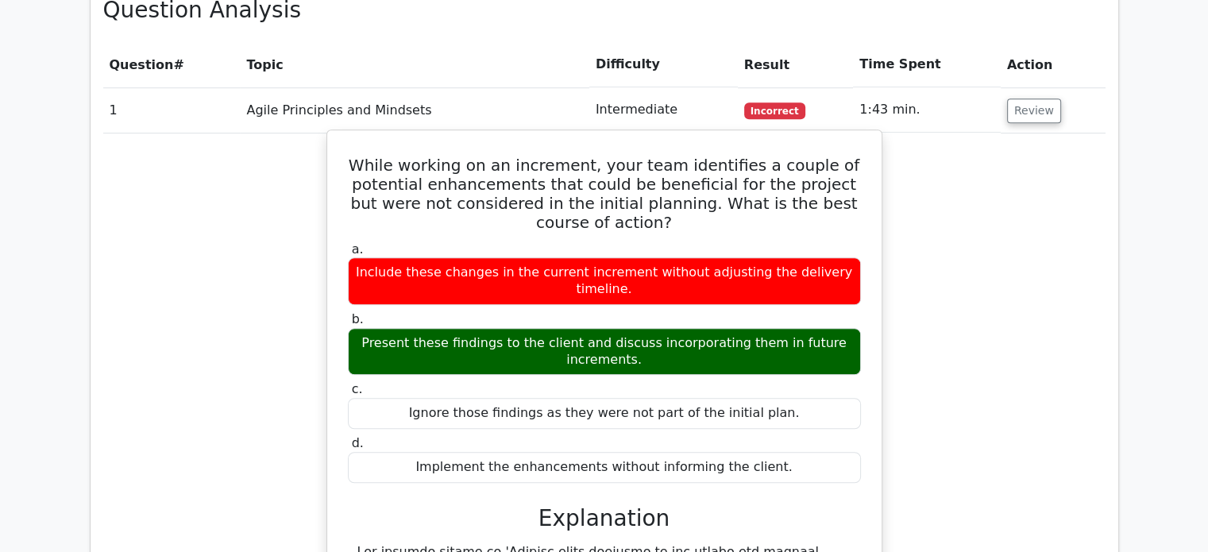
click at [430, 156] on h5 "While working on an increment, your team identifies a couple of potential enhan…" at bounding box center [604, 194] width 516 height 76
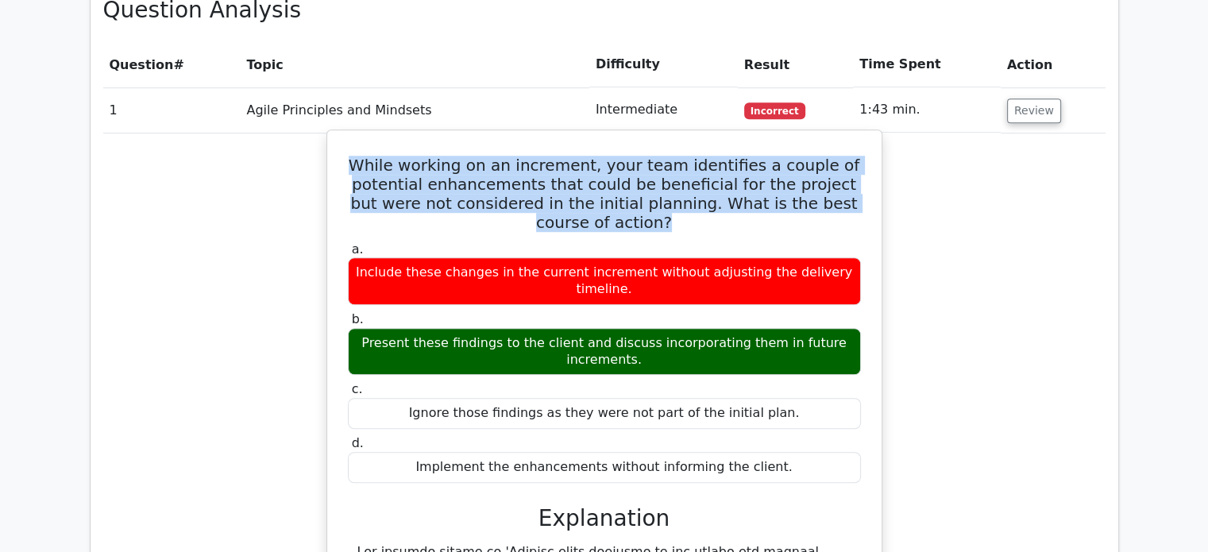
click at [430, 156] on h5 "While working on an increment, your team identifies a couple of potential enhan…" at bounding box center [604, 194] width 516 height 76
click at [627, 156] on h5 "While working on an increment, your team identifies a couple of potential enhan…" at bounding box center [604, 194] width 516 height 76
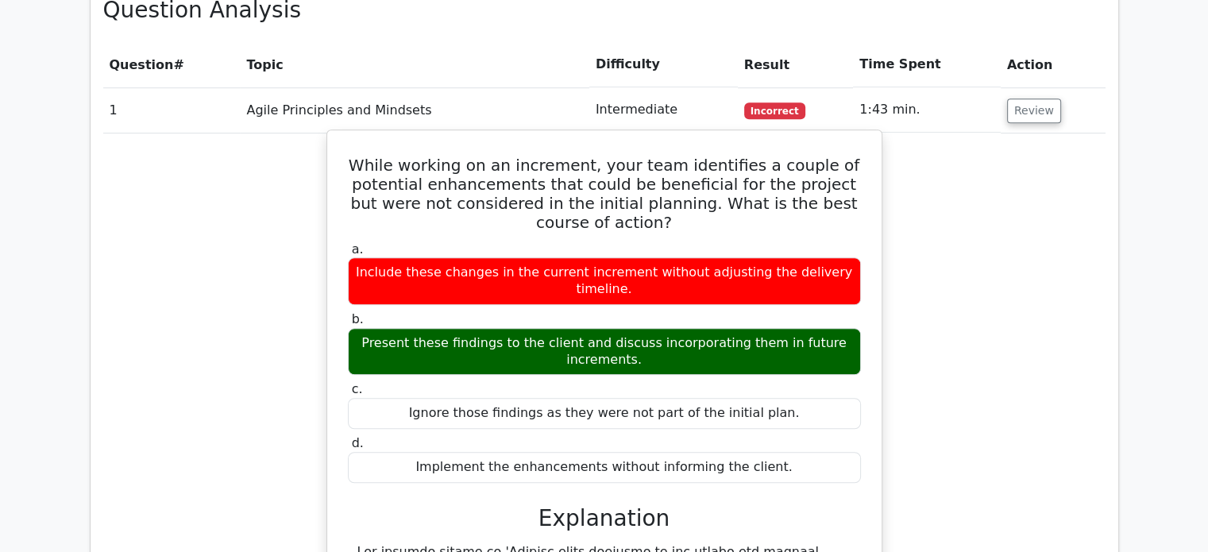
click at [603, 175] on h5 "While working on an increment, your team identifies a couple of potential enhan…" at bounding box center [604, 194] width 516 height 76
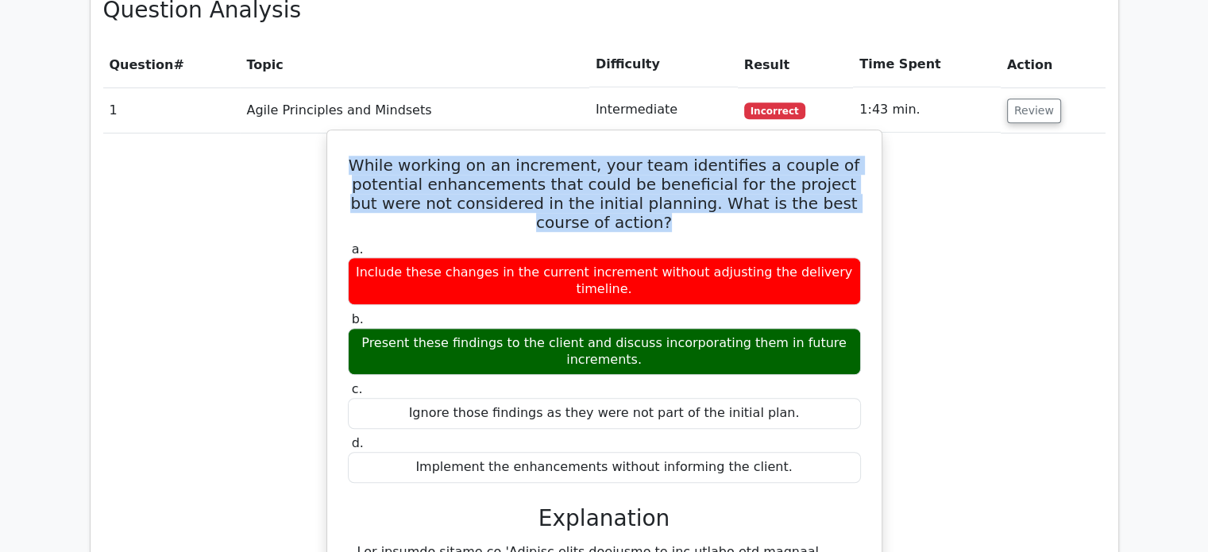
click at [603, 174] on h5 "While working on an increment, your team identifies a couple of potential enhan…" at bounding box center [604, 194] width 516 height 76
click at [745, 191] on div "While working on an increment, your team identifies a couple of potential enhan…" at bounding box center [603, 494] width 541 height 714
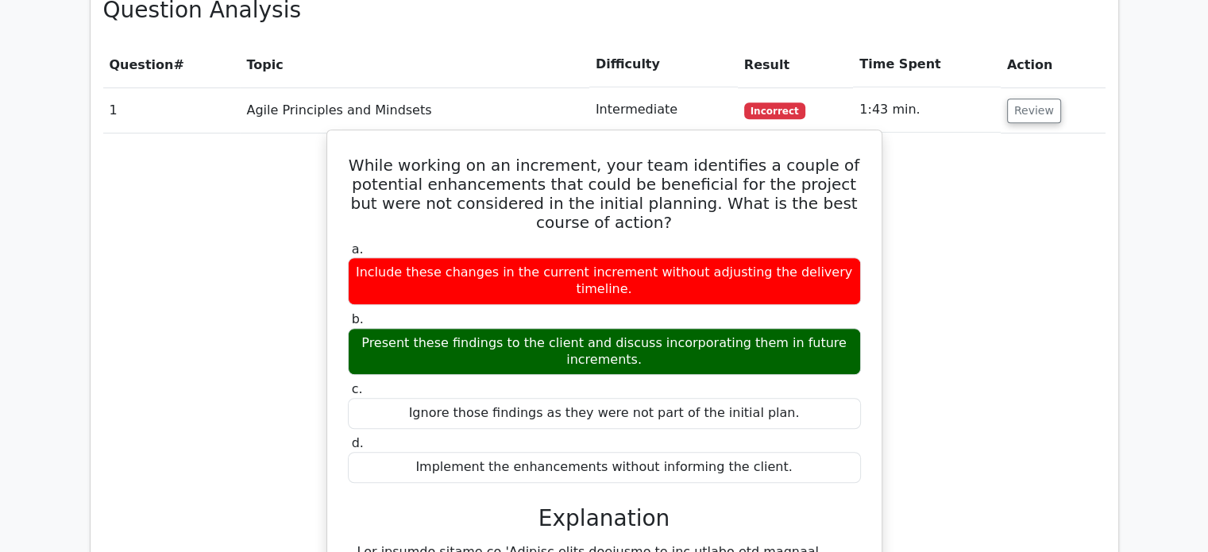
click at [594, 328] on div "Present these findings to the client and discuss incorporating them in future i…" at bounding box center [604, 352] width 513 height 48
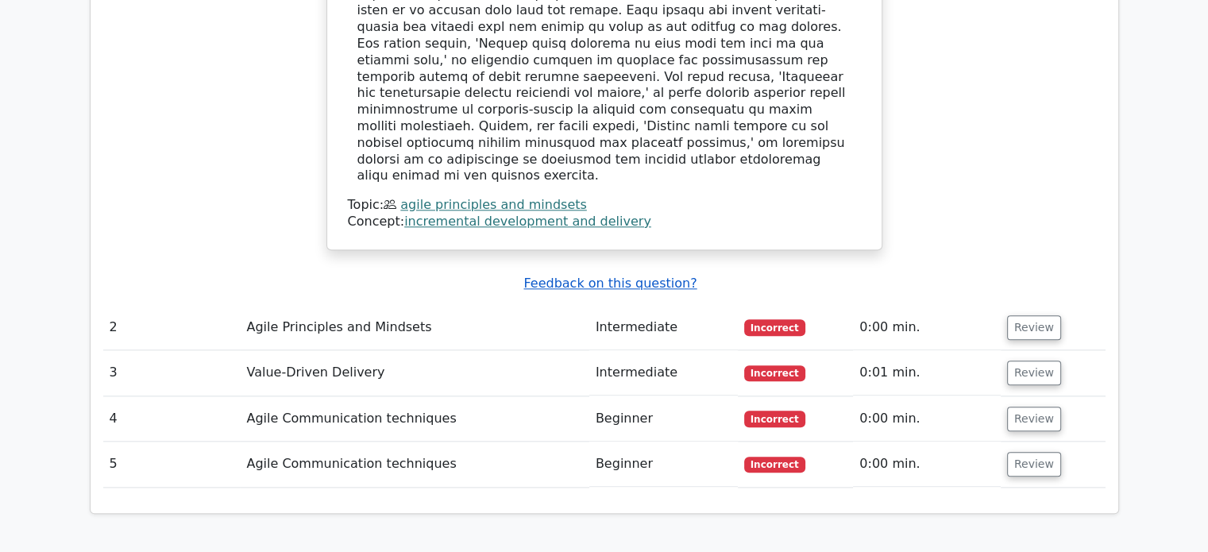
scroll to position [1826, 0]
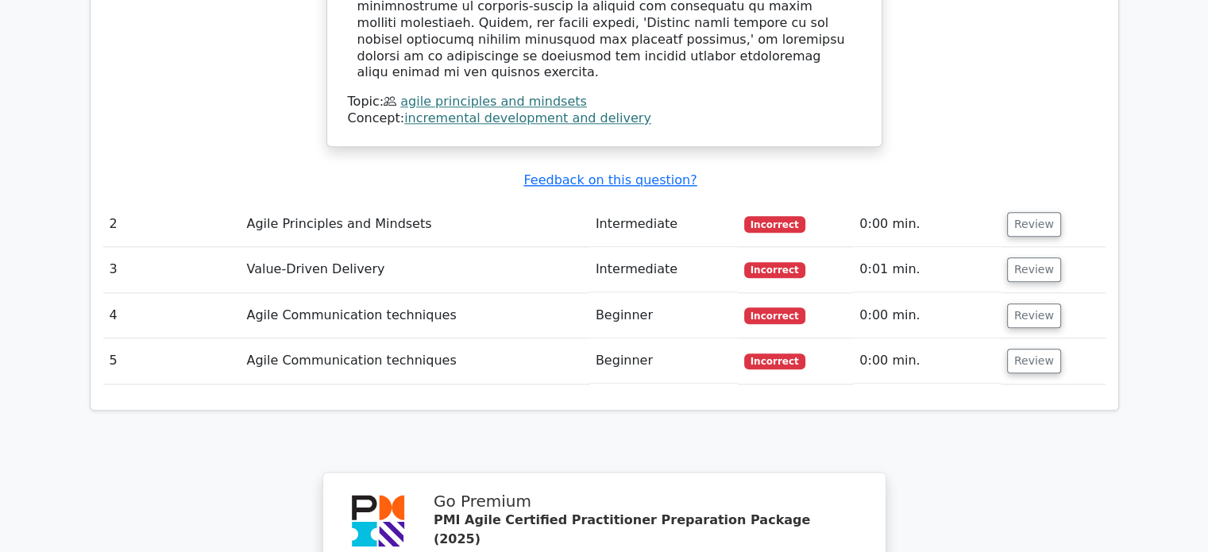
click at [537, 202] on td "Agile Principles and Mindsets" at bounding box center [414, 224] width 349 height 45
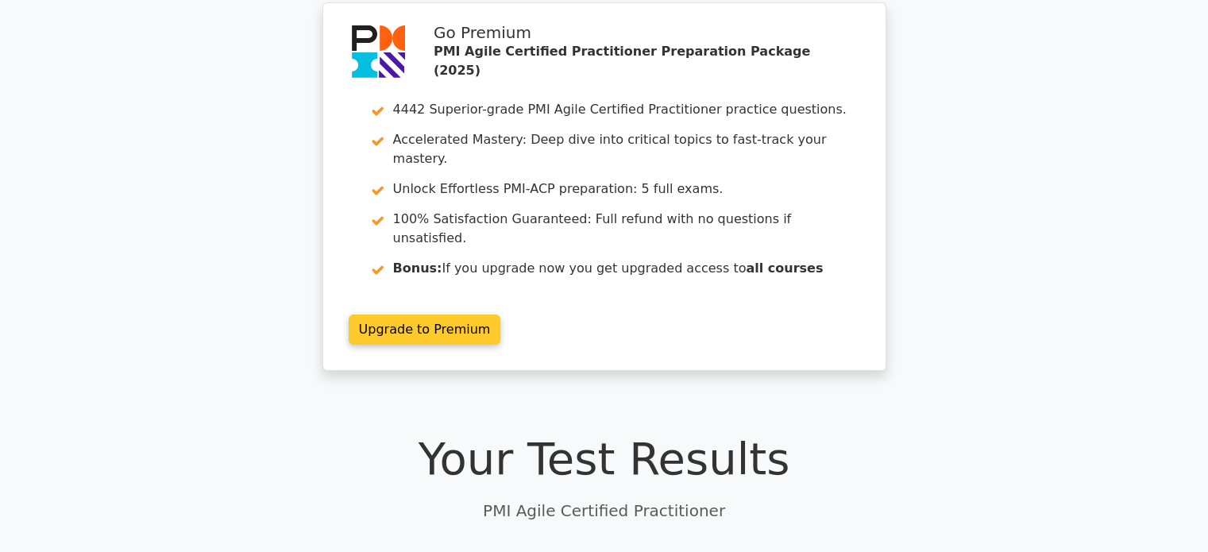
scroll to position [0, 0]
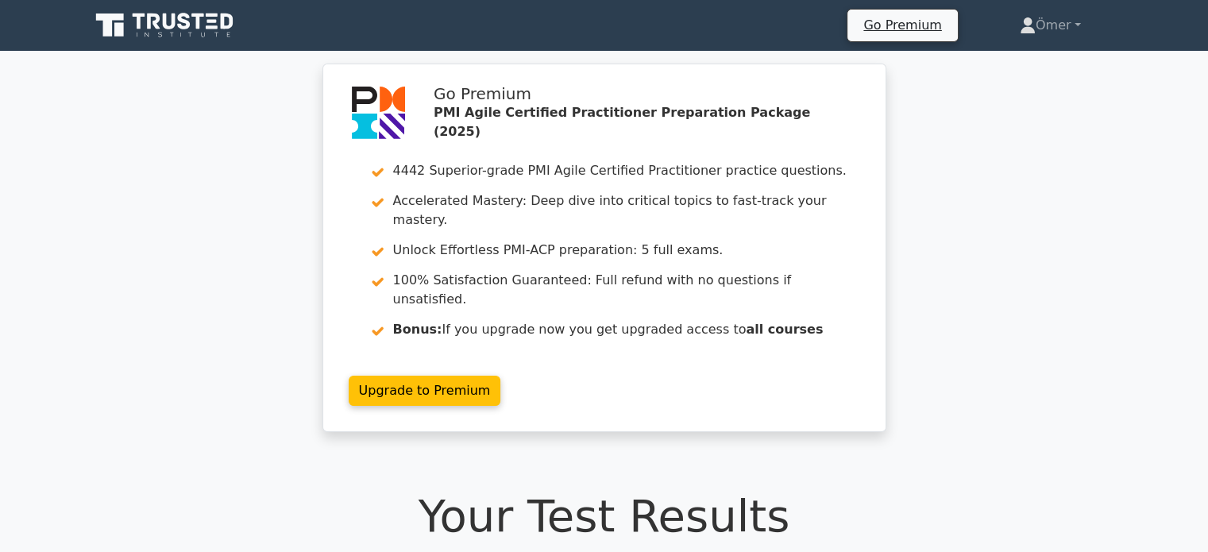
click at [160, 15] on icon at bounding box center [166, 25] width 152 height 30
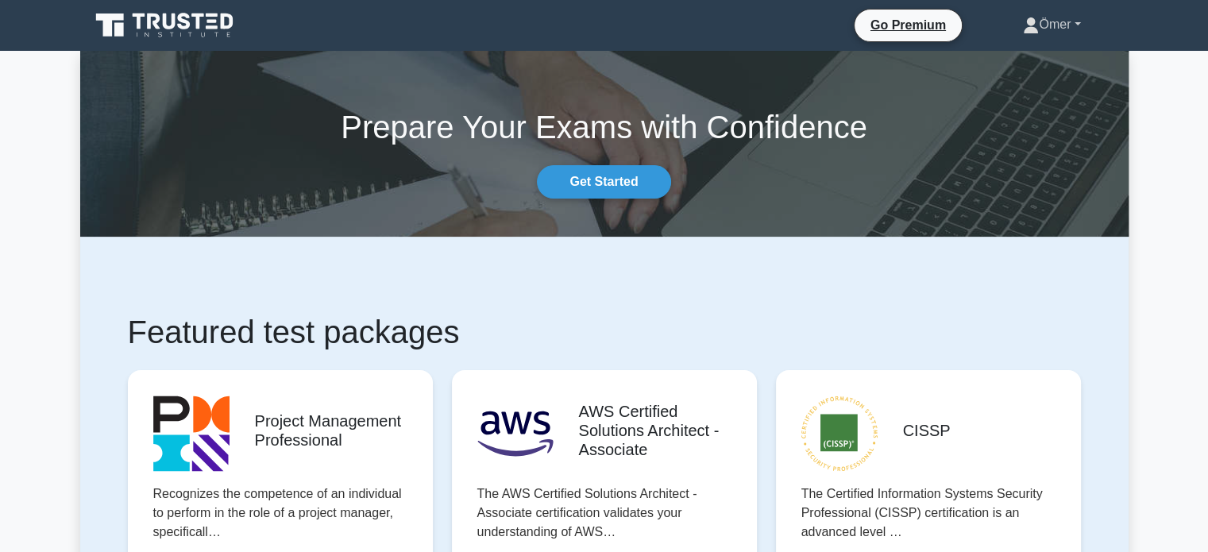
click at [1043, 20] on link "Ömer" at bounding box center [1050, 25] width 133 height 32
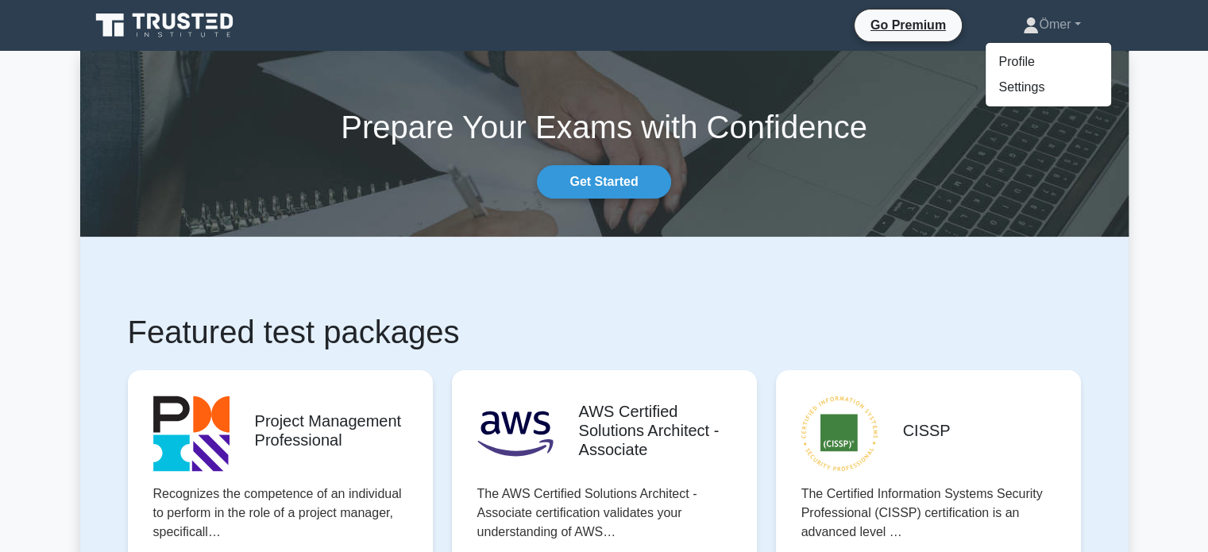
click at [546, 329] on h1 "Featured test packages" at bounding box center [604, 332] width 953 height 38
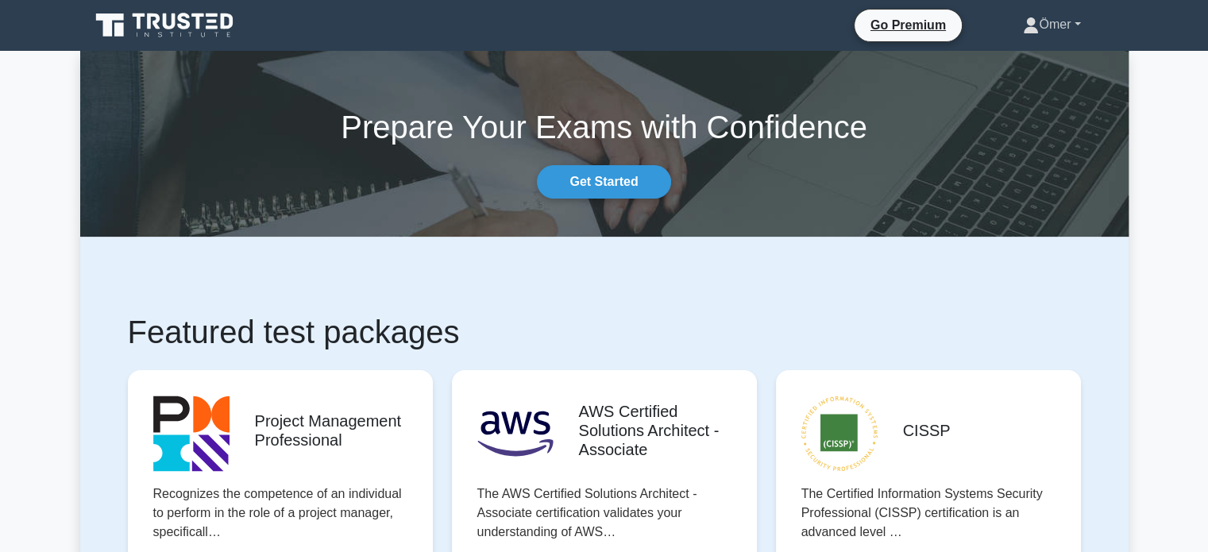
click at [1030, 22] on link "Ömer" at bounding box center [1050, 25] width 133 height 32
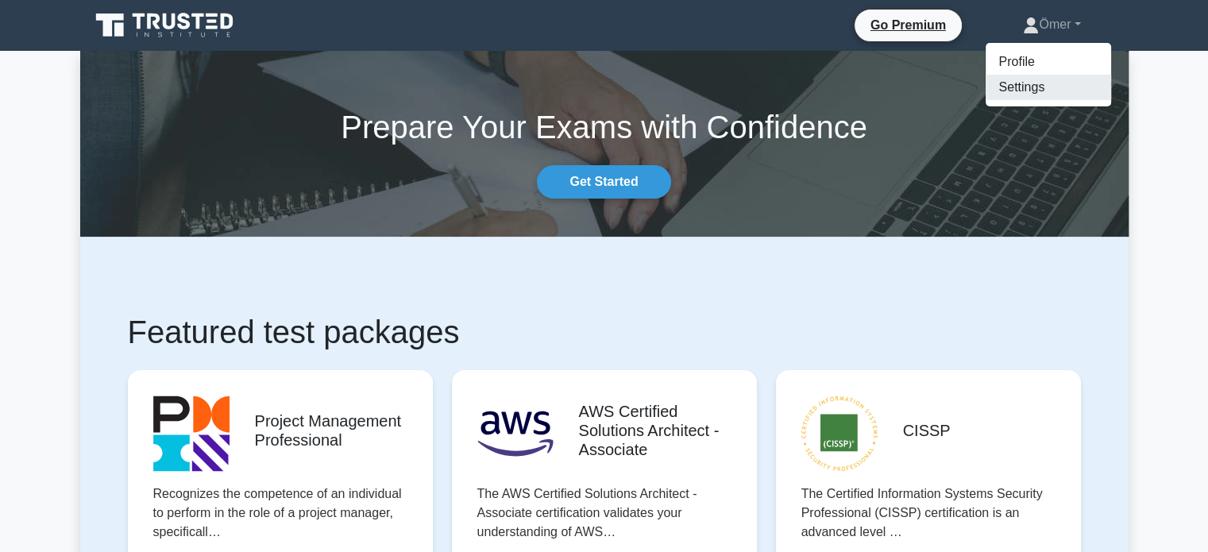
click at [1021, 94] on link "Settings" at bounding box center [1047, 87] width 125 height 25
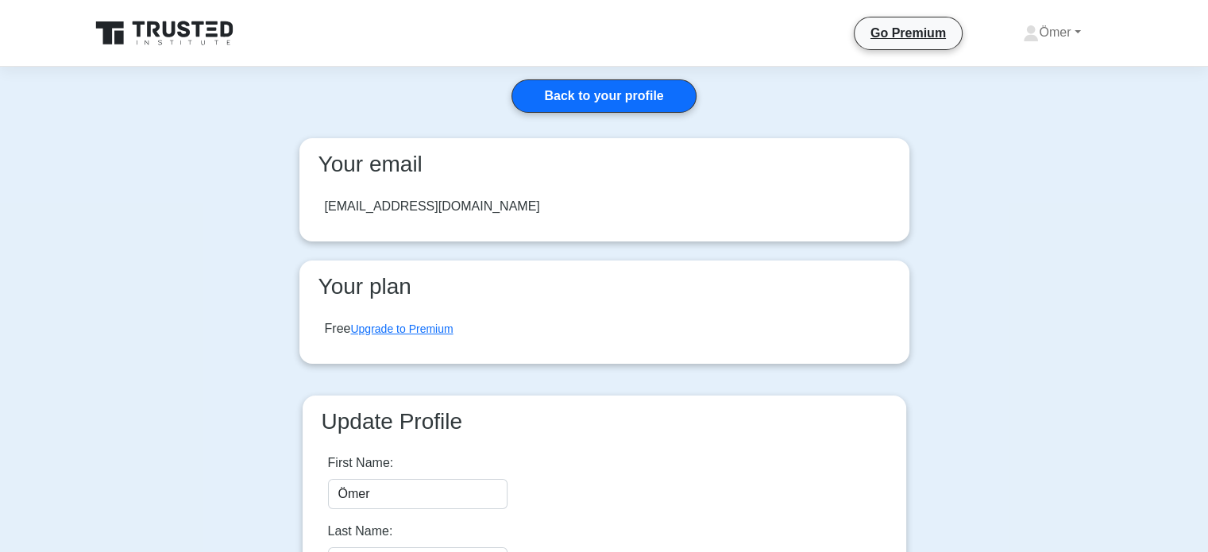
click at [1050, 146] on main "Back to your profile Your email omrdmrc88@gmail.com Your plan Free Upgrade to P…" at bounding box center [604, 374] width 1208 height 614
click at [161, 33] on icon at bounding box center [166, 33] width 152 height 30
